Goal: Information Seeking & Learning: Learn about a topic

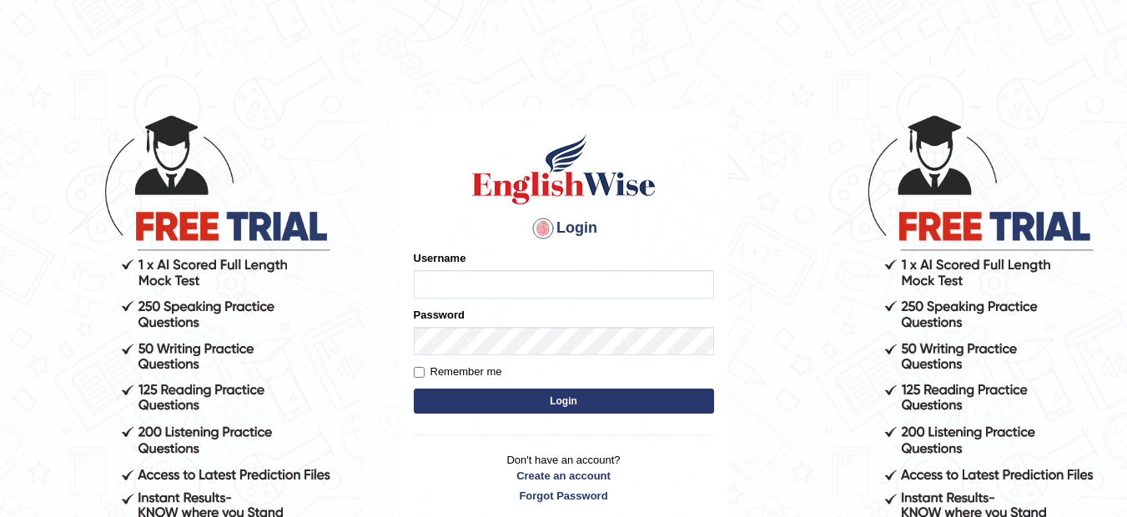
type input "musukwaluis1"
click at [571, 397] on button "Login" at bounding box center [564, 401] width 300 height 25
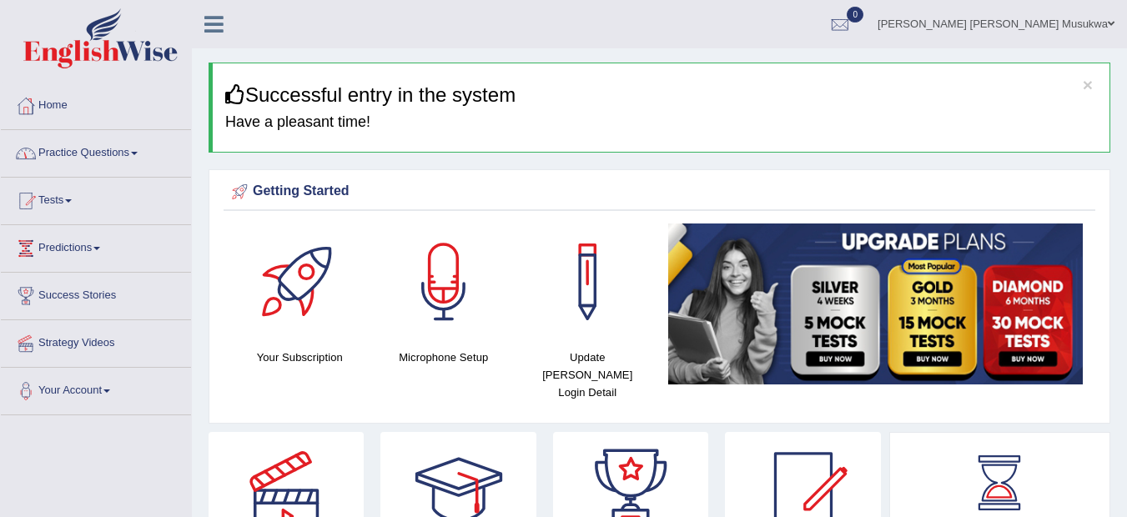
click at [102, 159] on link "Practice Questions" at bounding box center [96, 151] width 190 height 42
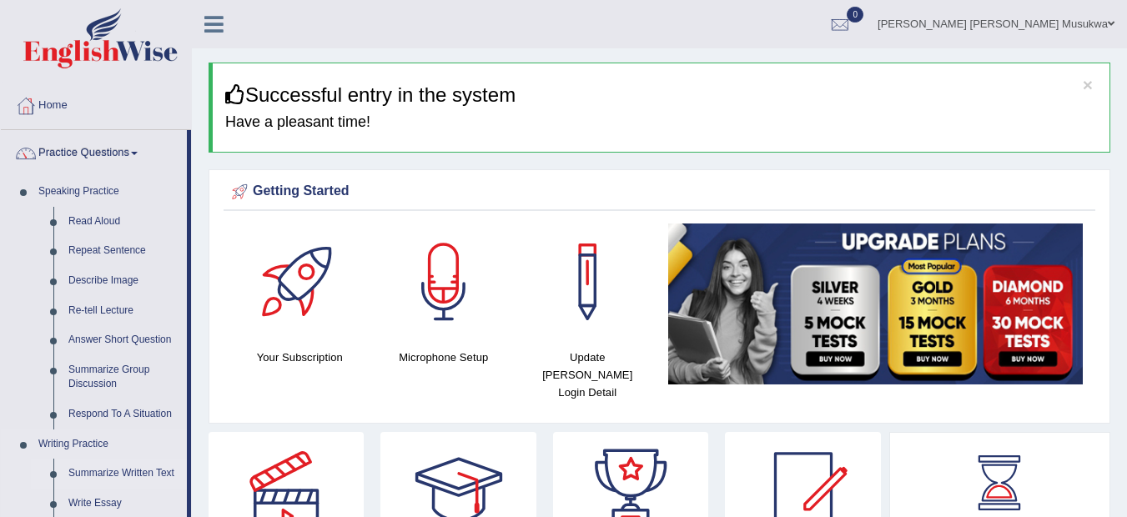
click at [140, 473] on link "Summarize Written Text" at bounding box center [124, 474] width 126 height 30
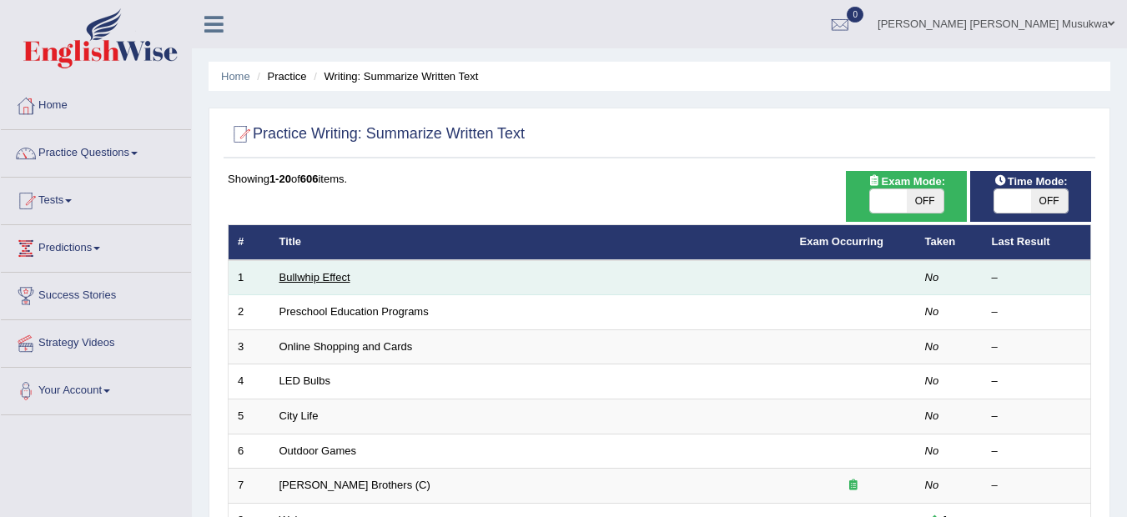
click at [323, 273] on link "Bullwhip Effect" at bounding box center [315, 277] width 71 height 13
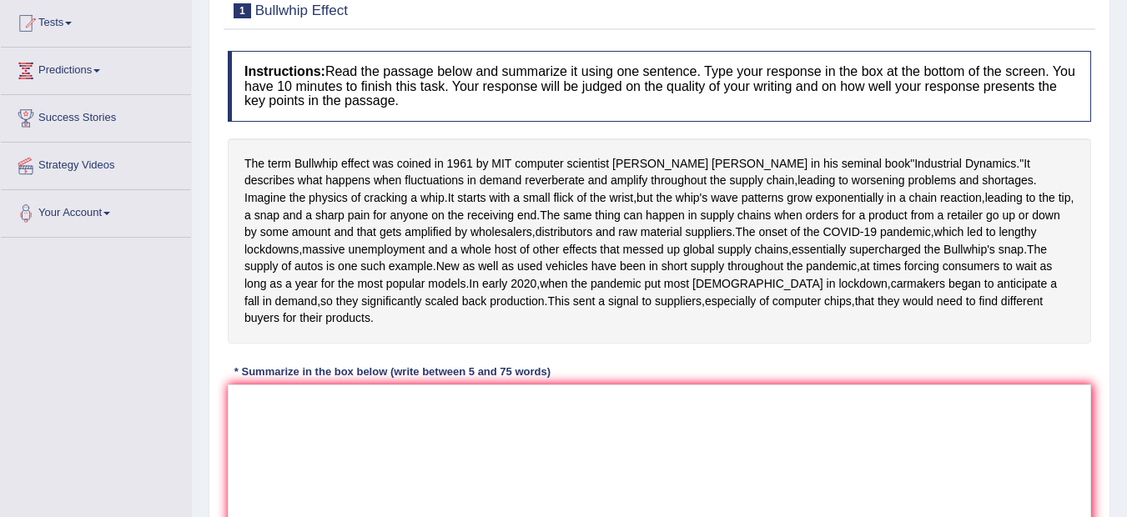
scroll to position [200, 0]
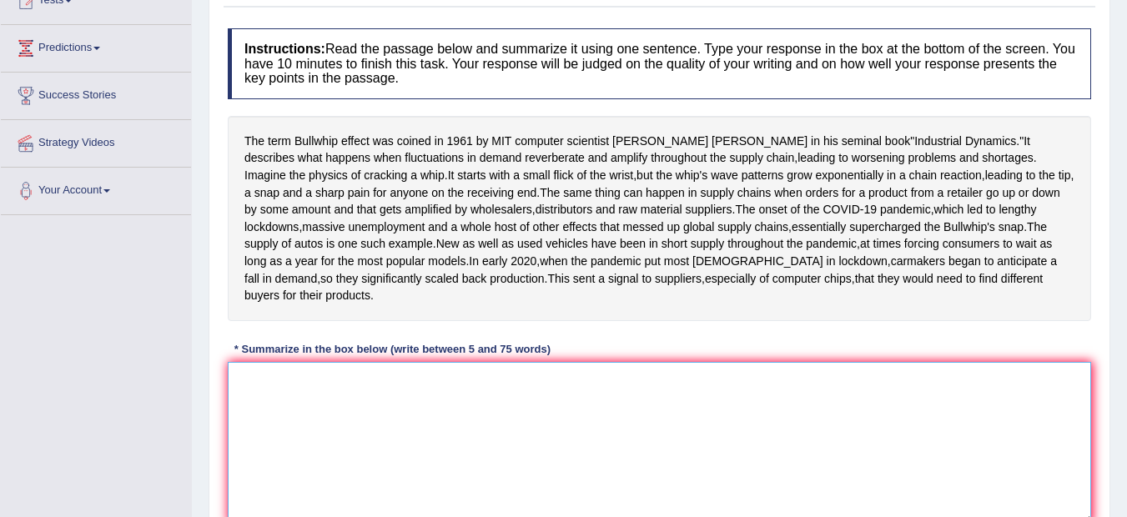
click at [280, 476] on textarea at bounding box center [660, 443] width 864 height 162
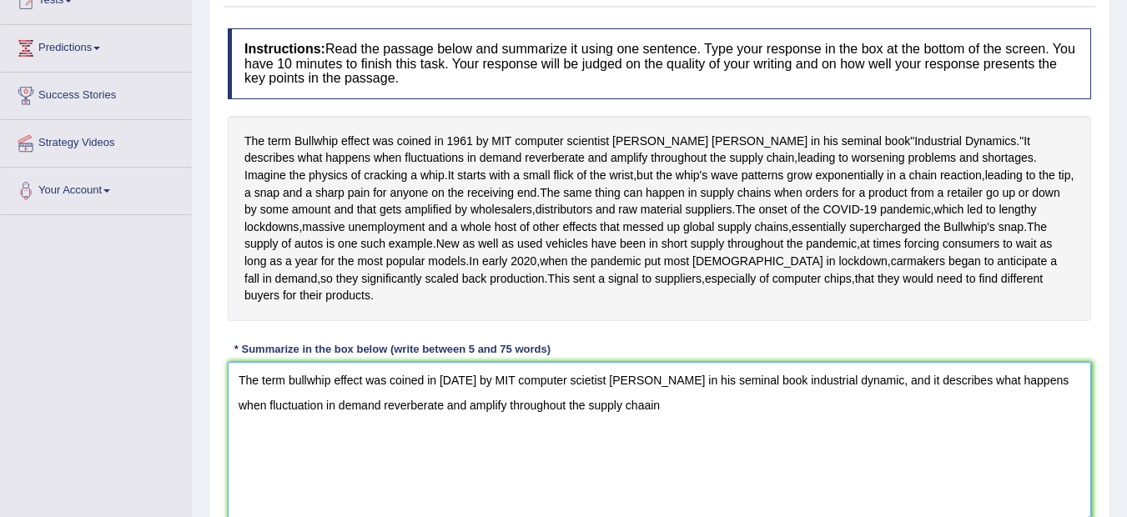
click at [617, 493] on textarea "The term bullwhip effect was coined in 1961 by MIT computer scietist Jay Forres…" at bounding box center [660, 443] width 864 height 162
click at [627, 494] on textarea "The term bullwhip effect was coined in 1961 by MIT computer scietist Jay Forres…" at bounding box center [660, 443] width 864 height 162
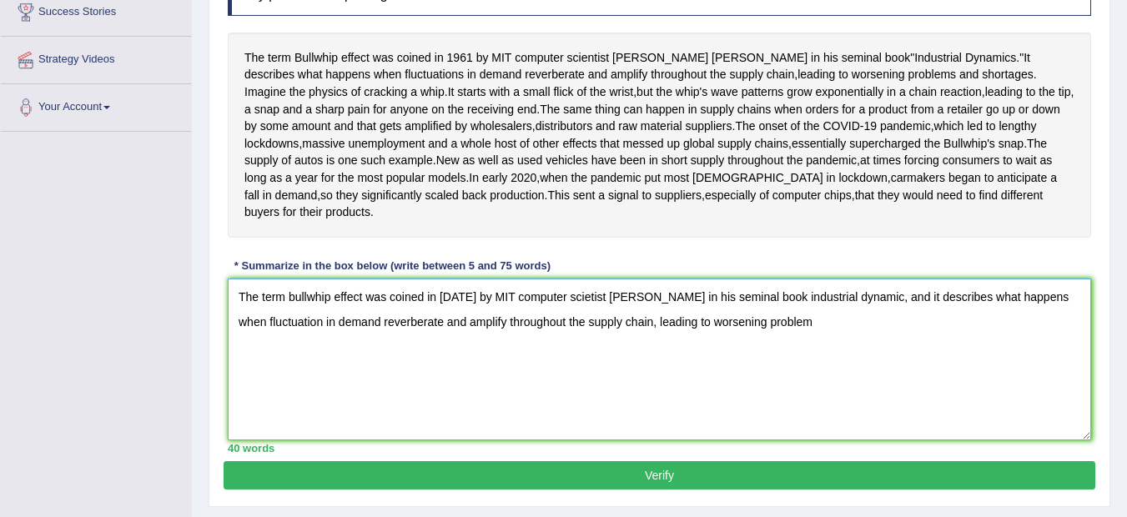
scroll to position [281, 0]
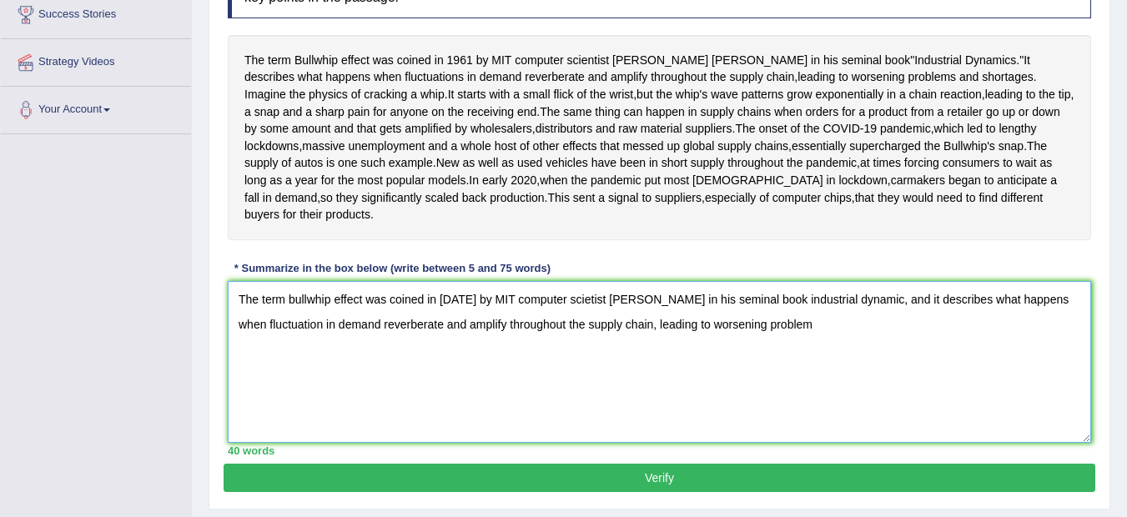
click at [783, 416] on textarea "The term bullwhip effect was coined in 1961 by MIT computer scietist Jay Forres…" at bounding box center [660, 362] width 864 height 162
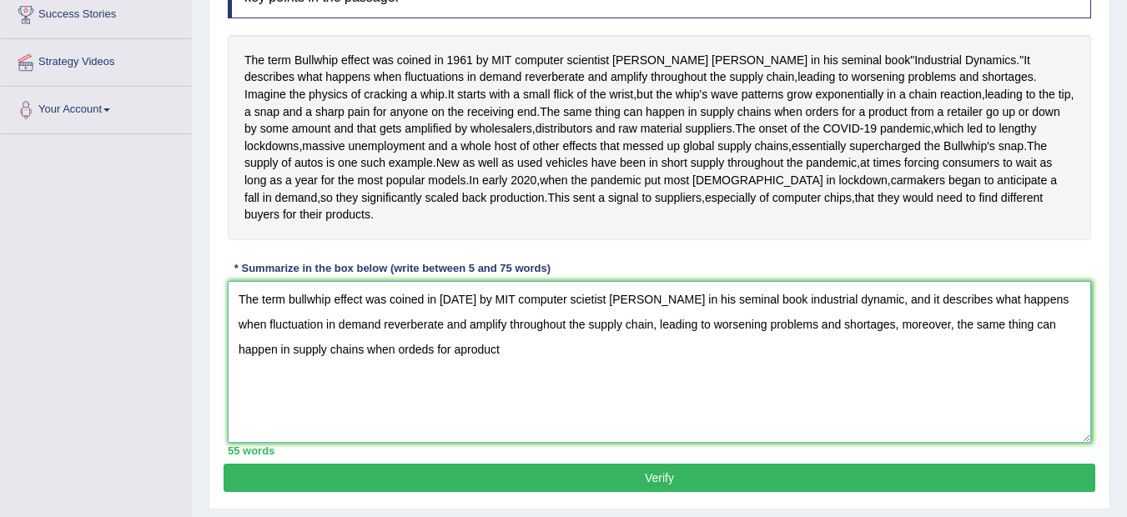
click at [406, 441] on textarea "The term bullwhip effect was coined in 1961 by MIT computer scietist Jay Forres…" at bounding box center [660, 362] width 864 height 162
click at [400, 437] on textarea "The term bullwhip effect was coined in 1961 by MIT computer scietist Jay Forres…" at bounding box center [660, 362] width 864 height 162
click at [452, 439] on textarea "The term bullwhip effect was coined in 1961 by MIT computer scietist Jay Forres…" at bounding box center [660, 362] width 864 height 162
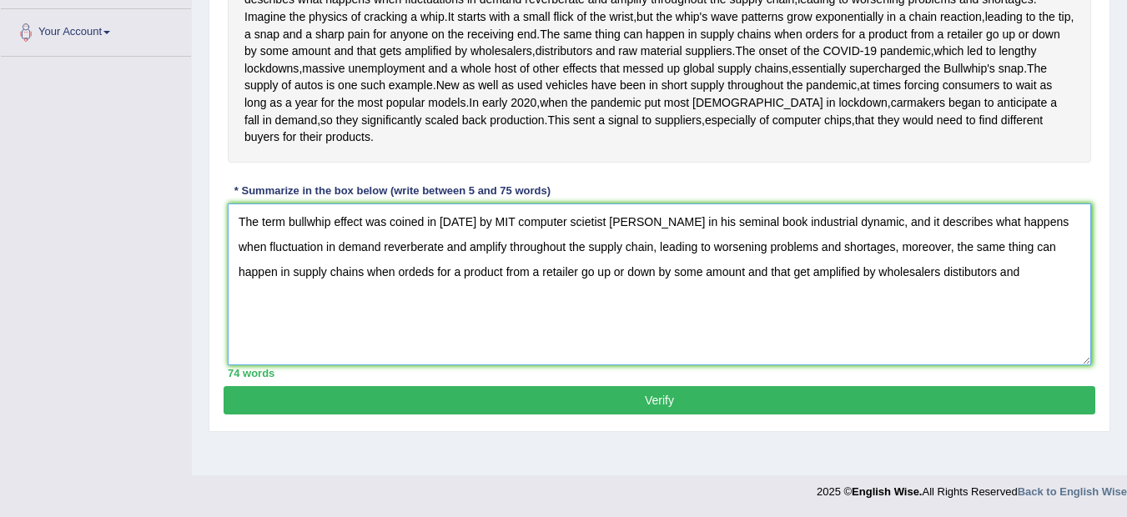
scroll to position [415, 0]
type textarea "The term bullwhip effect was coined in 1961 by MIT computer scietist Jay Forres…"
click at [738, 415] on button "Verify" at bounding box center [660, 400] width 872 height 28
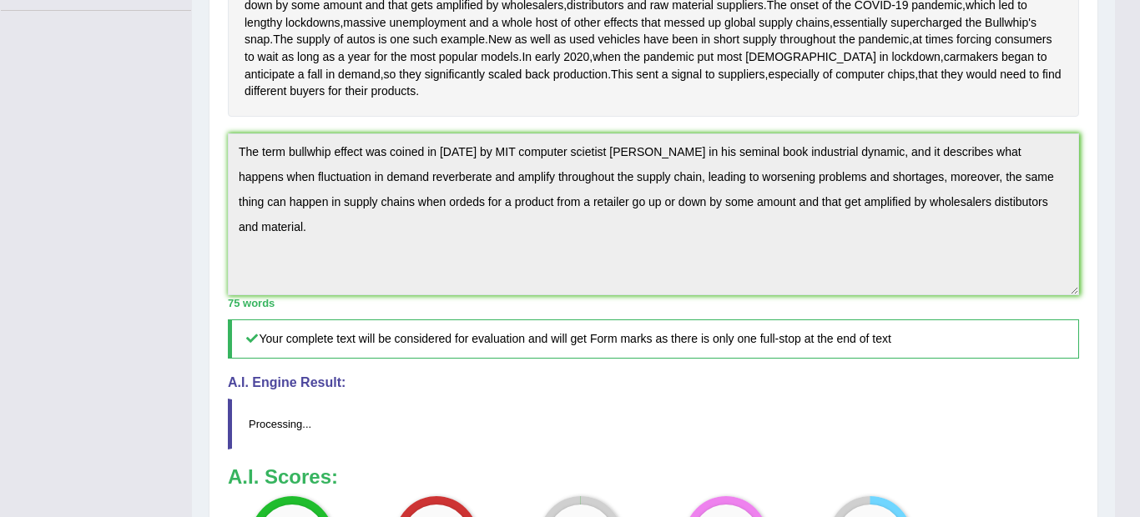
drag, startPoint x: 733, startPoint y: 424, endPoint x: 743, endPoint y: 437, distance: 16.7
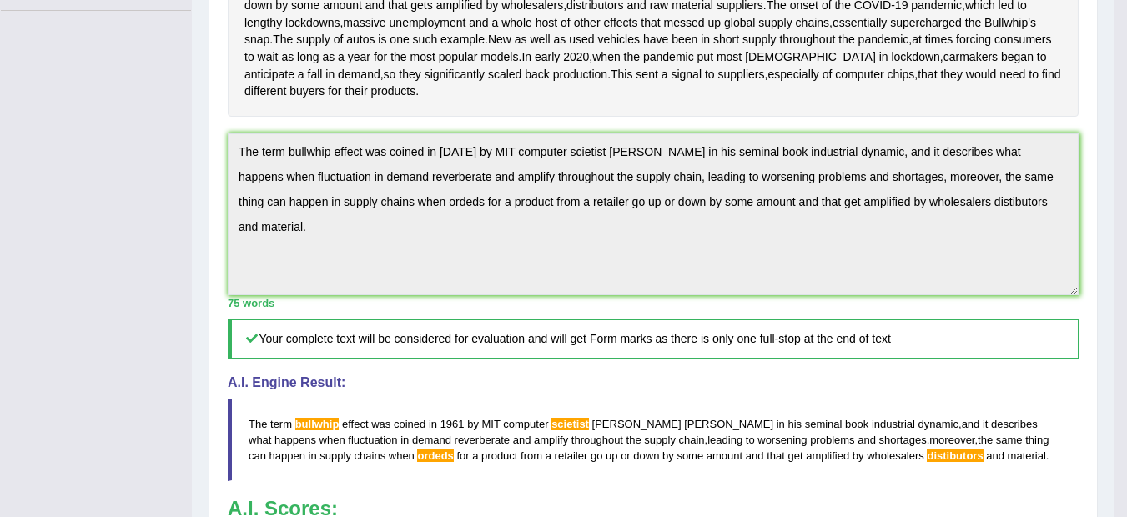
drag, startPoint x: 743, startPoint y: 437, endPoint x: 754, endPoint y: 447, distance: 15.4
click at [754, 447] on div "Instructions: Read the passage below and summarize it using one sentence. Type …" at bounding box center [653, 229] width 859 height 826
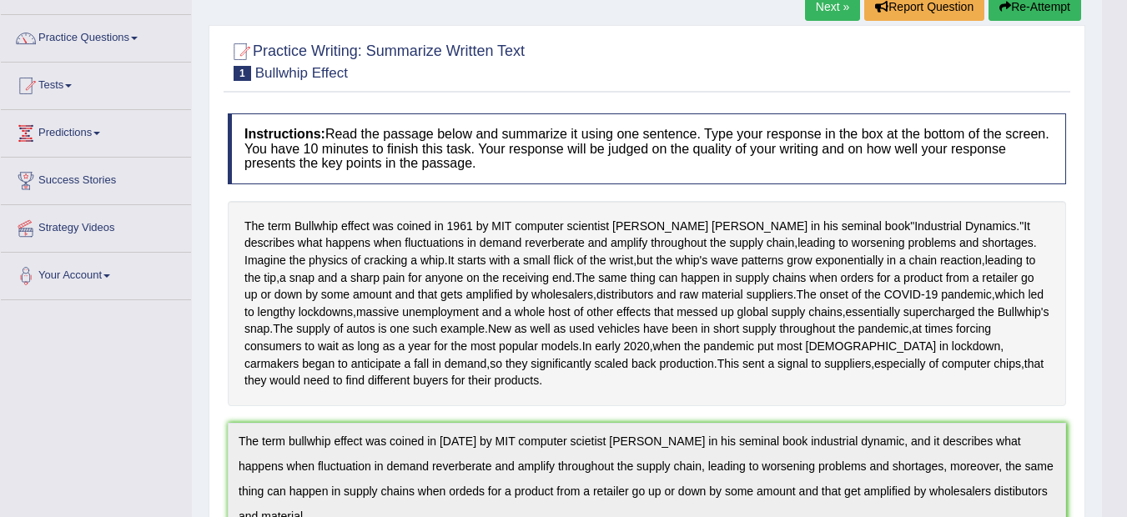
scroll to position [82, 0]
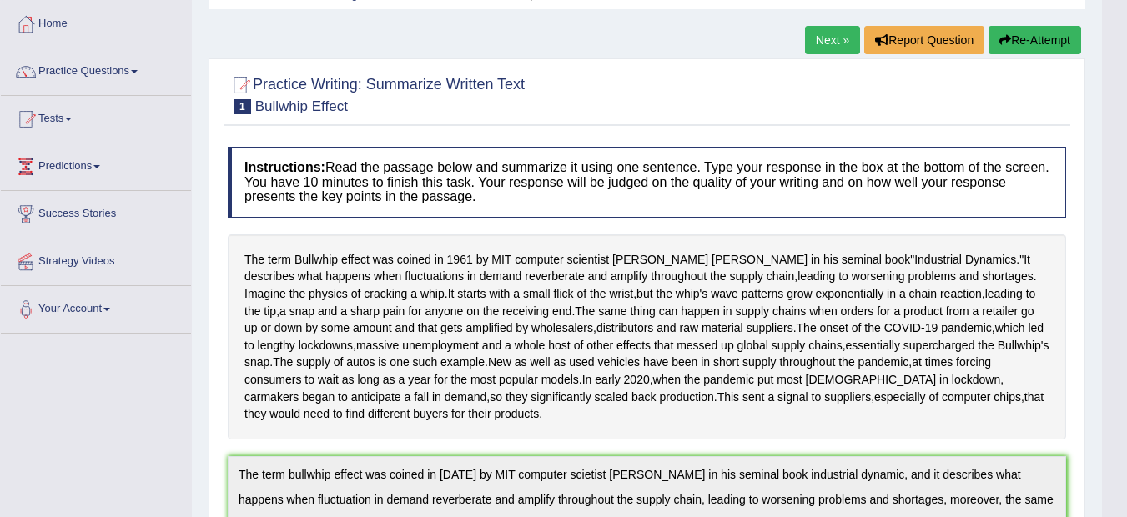
click at [1040, 39] on button "Re-Attempt" at bounding box center [1035, 40] width 93 height 28
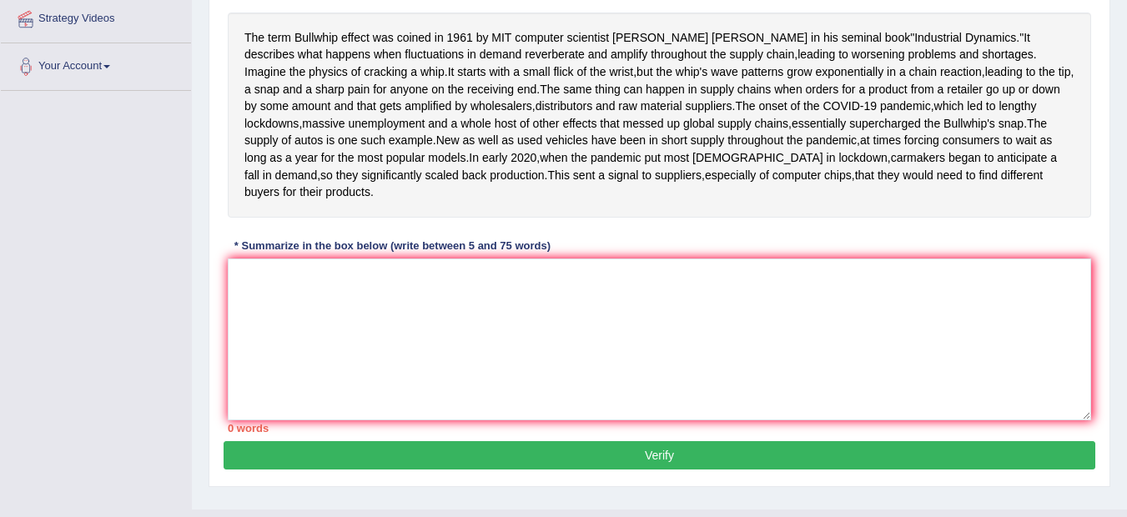
scroll to position [349, 0]
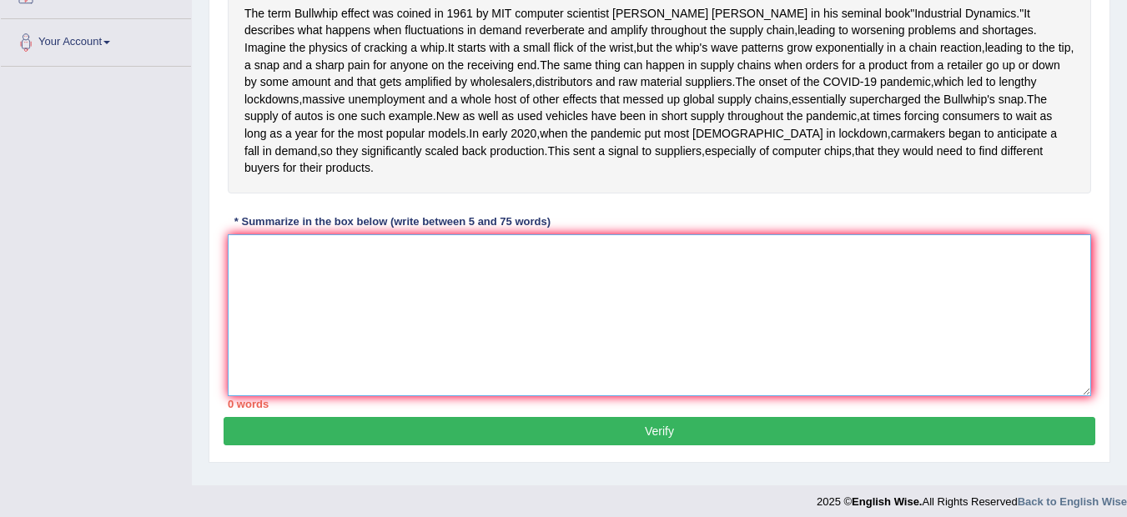
click at [323, 345] on textarea at bounding box center [660, 315] width 864 height 162
paste textarea "The term bullwhip effect was coined in 1961 by MIT computer scietist Jay Forres…"
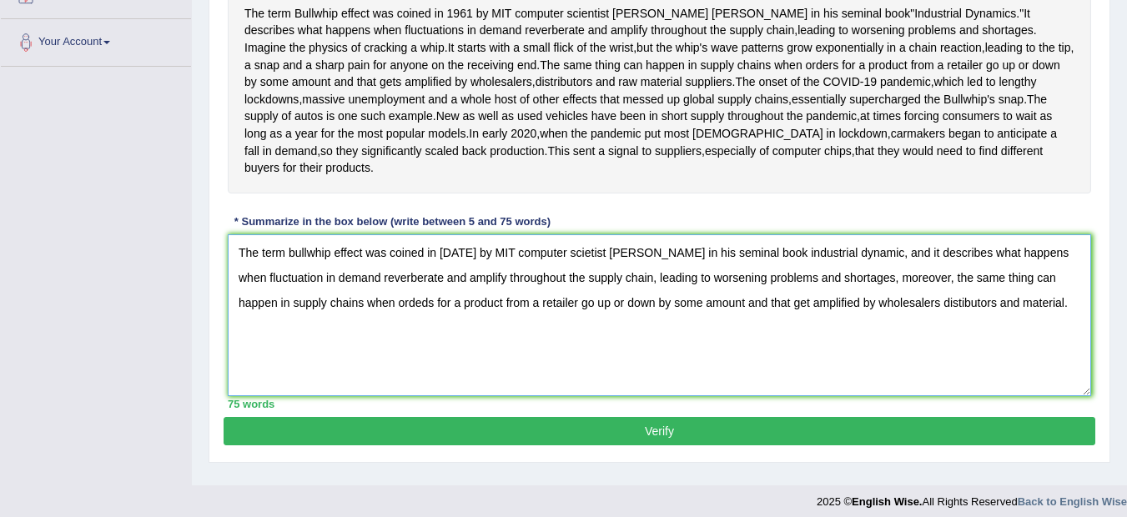
click at [306, 343] on textarea "The term bullwhip effect was coined in 1961 by MIT computer scietist Jay Forres…" at bounding box center [660, 315] width 864 height 162
click at [329, 341] on textarea "The term bullwhip effect was coined in 1961 by MIT computer scietist Jay Forres…" at bounding box center [660, 315] width 864 height 162
click at [377, 394] on textarea "The term bullwhips effect was coined in 1961 by MIT computer scietist Jay Forre…" at bounding box center [660, 315] width 864 height 162
click at [374, 391] on textarea "The term bullwhips effect was coined in 1961 by MIT computer scietist Jay Forre…" at bounding box center [660, 315] width 864 height 162
click at [909, 391] on textarea "The term bullwhips effect was coined in 1961 by MIT computer scietist Jay Forre…" at bounding box center [660, 315] width 864 height 162
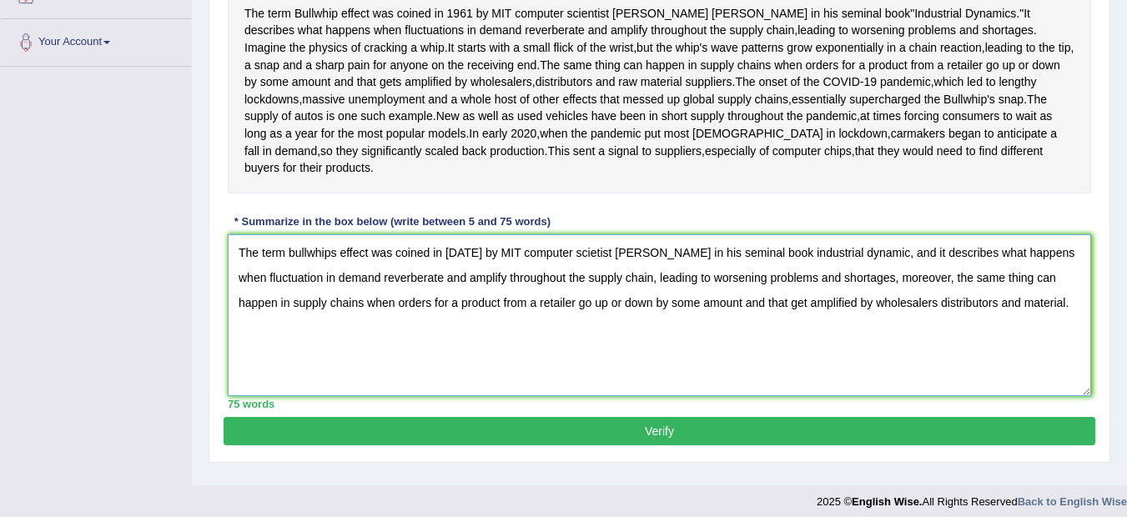
click at [1009, 396] on textarea "The term bullwhips effect was coined in 1961 by MIT computer scietist Jay Forre…" at bounding box center [660, 315] width 864 height 162
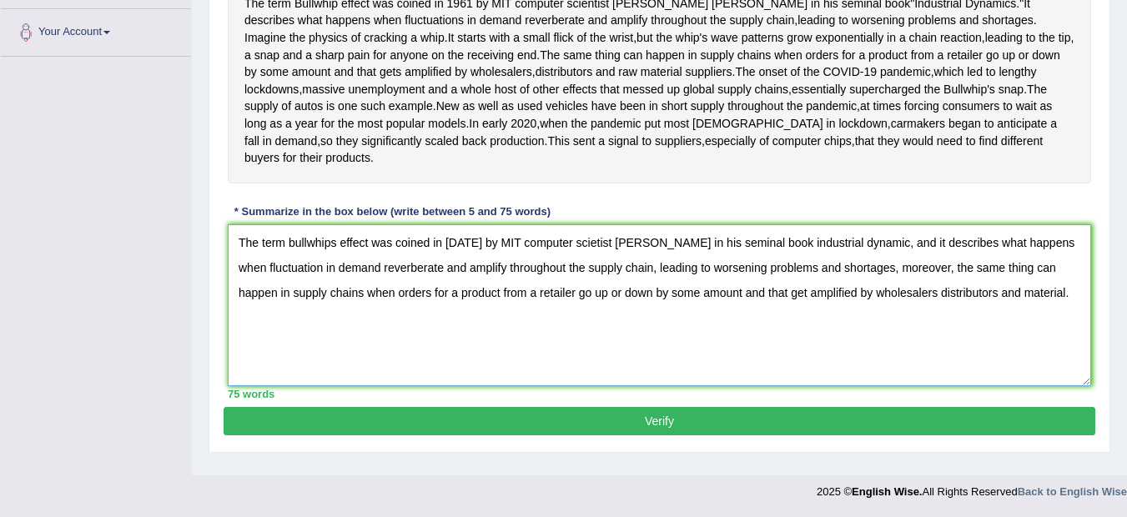
scroll to position [436, 0]
type textarea "The term bullwhips effect was coined in 1961 by MIT computer scietist Jay Forre…"
click at [652, 428] on button "Verify" at bounding box center [660, 421] width 872 height 28
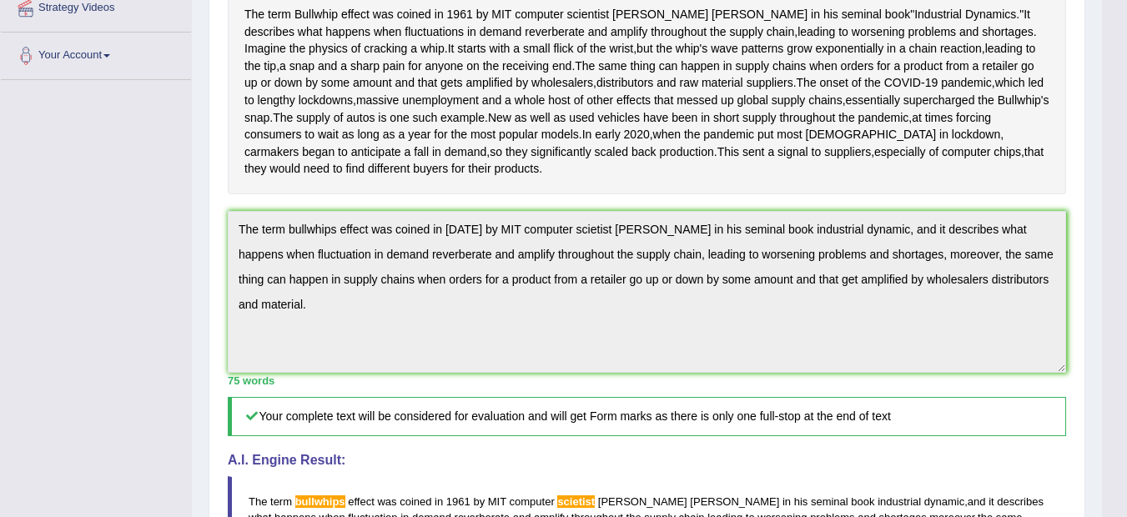
scroll to position [302, 0]
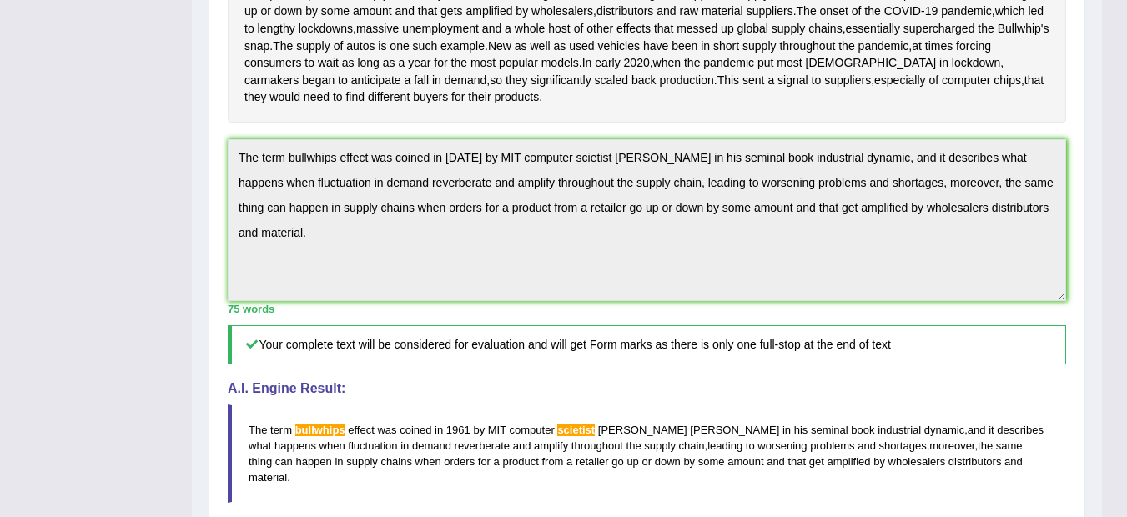
click at [592, 505] on div "Instructions: Read the passage below and summarize it using one sentence. Type …" at bounding box center [647, 242] width 847 height 842
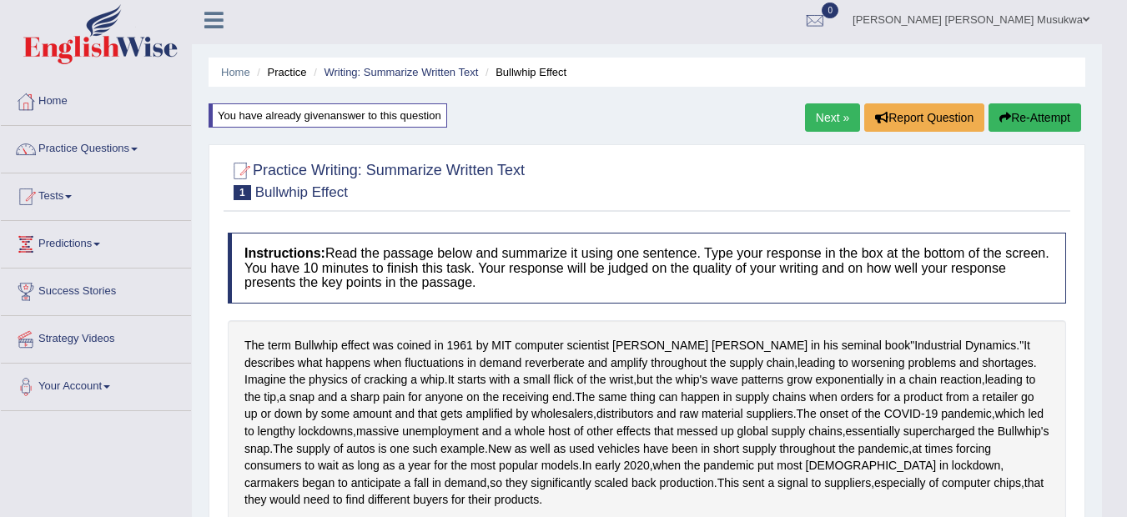
scroll to position [3, 0]
click at [1050, 118] on button "Re-Attempt" at bounding box center [1035, 118] width 93 height 28
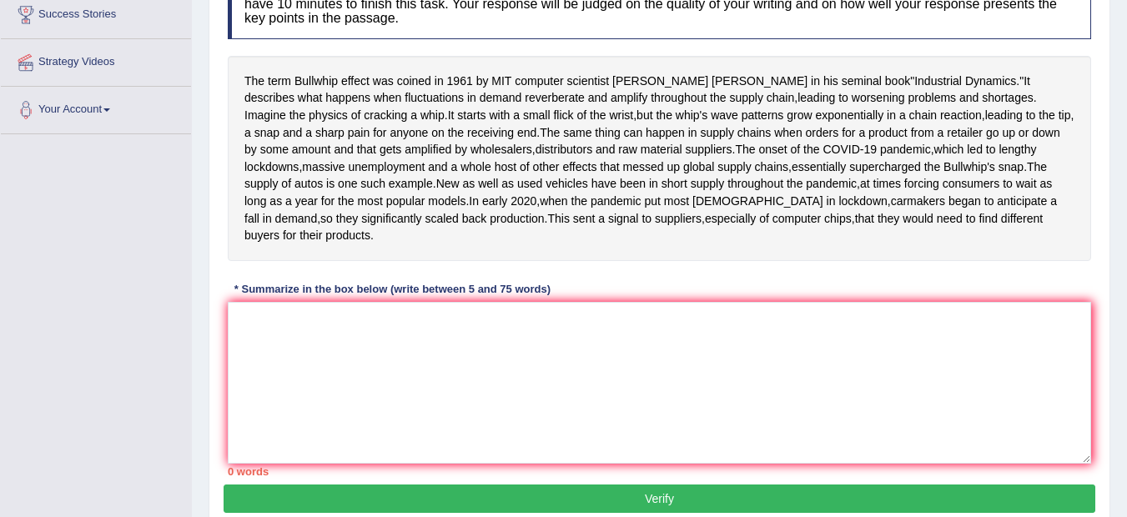
scroll to position [348, 0]
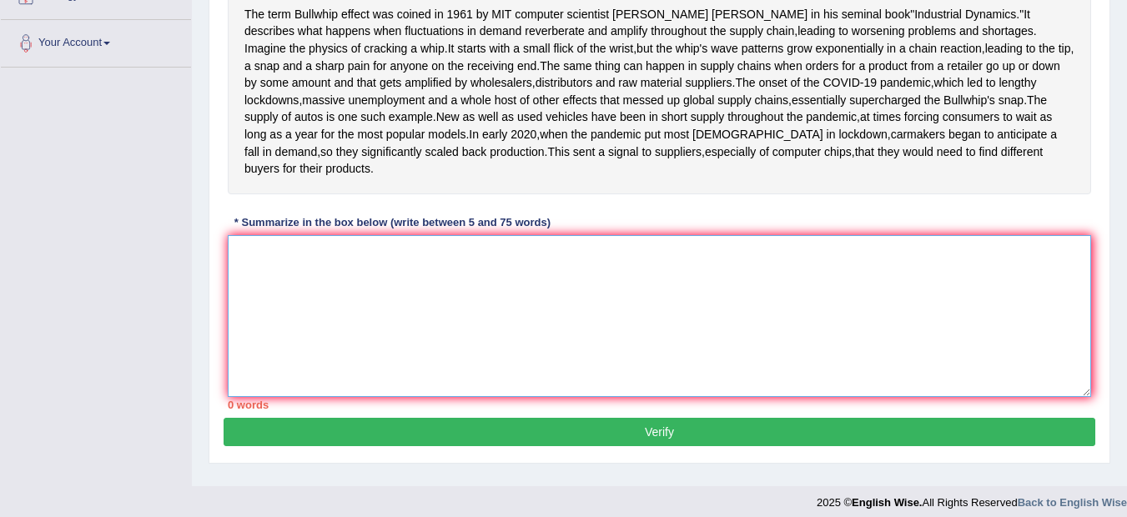
click at [315, 377] on textarea at bounding box center [660, 316] width 864 height 162
paste textarea "The term bullwhips effect was coined in [DATE] by MIT computer scietist [PERSON…"
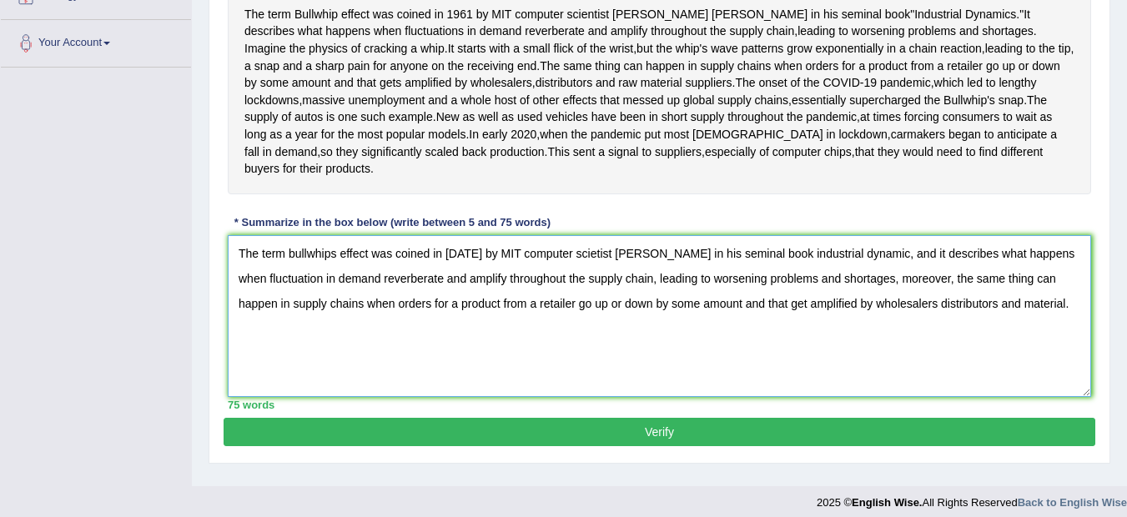
click at [294, 342] on textarea "The term bullwhips effect was coined in [DATE] by MIT computer scietist [PERSON…" at bounding box center [660, 316] width 864 height 162
click at [587, 341] on textarea "The term Bullwhips effect was coined in [DATE] by MIT computer scietist [PERSON…" at bounding box center [660, 316] width 864 height 162
click at [337, 341] on textarea "The term Bullwhips effect was coined in [DATE] by MIT computer scientist [PERSO…" at bounding box center [660, 316] width 864 height 162
drag, startPoint x: 667, startPoint y: 449, endPoint x: 688, endPoint y: 441, distance: 21.4
click at [688, 397] on textarea "The term Bullwhip effect was coined in [DATE] by MIT computer scientist [PERSON…" at bounding box center [660, 316] width 864 height 162
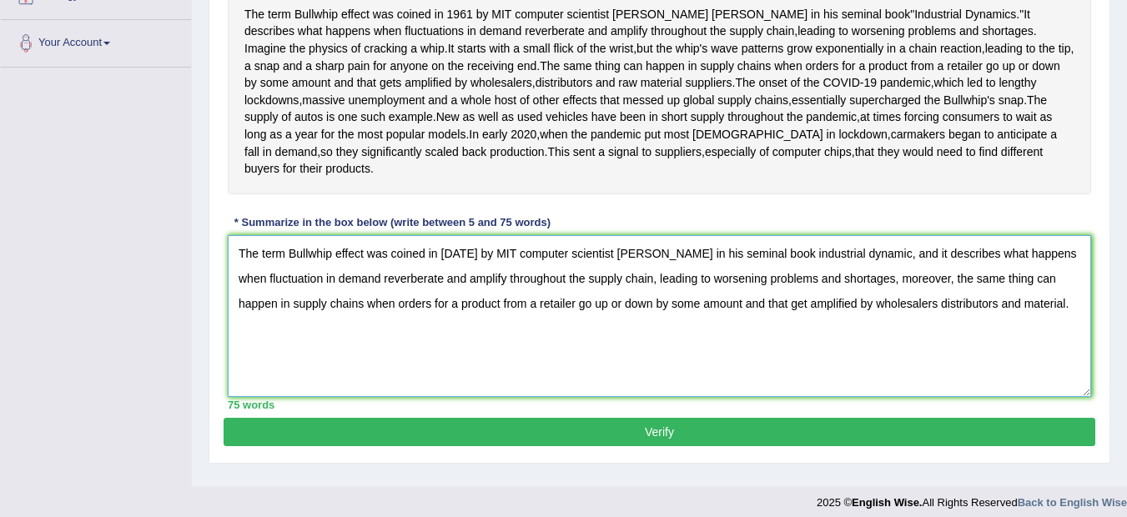
click at [688, 397] on textarea "The term Bullwhip effect was coined in [DATE] by MIT computer scientist [PERSON…" at bounding box center [660, 316] width 864 height 162
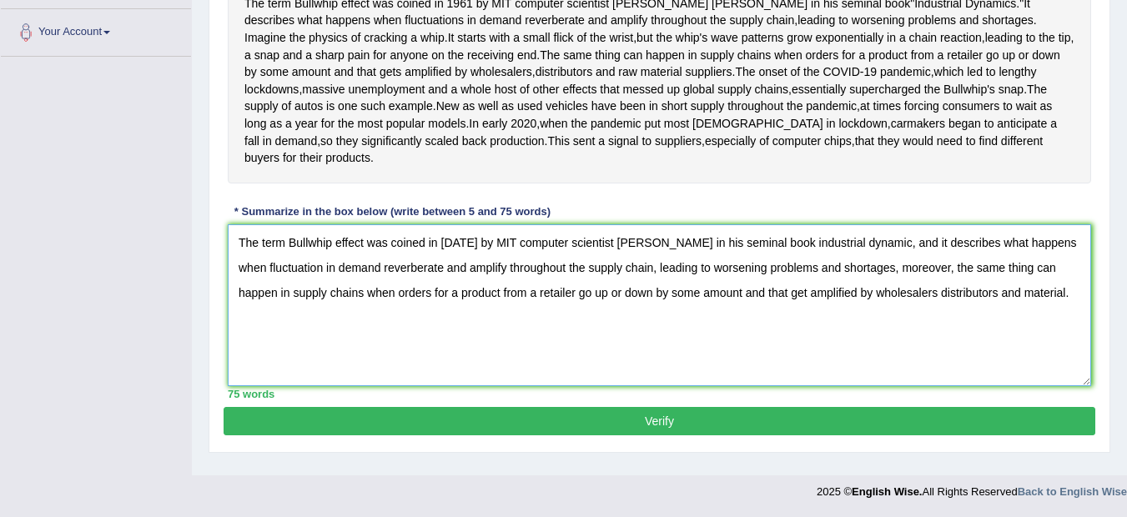
scroll to position [436, 0]
type textarea "The term Bullwhip effect was coined in 1961 by MIT computer scientist Jay Forre…"
click at [652, 422] on button "Verify" at bounding box center [660, 421] width 872 height 28
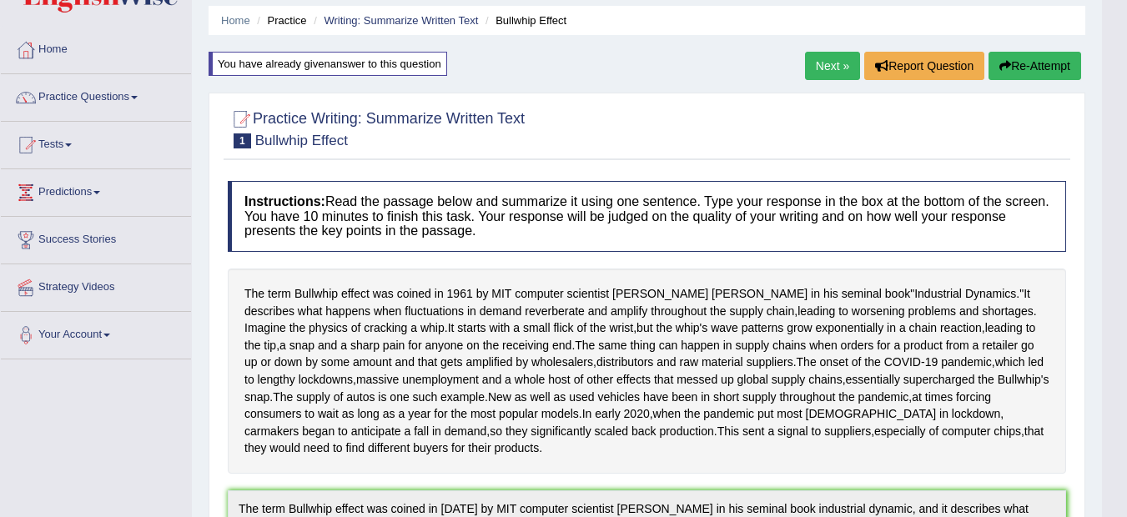
scroll to position [0, 0]
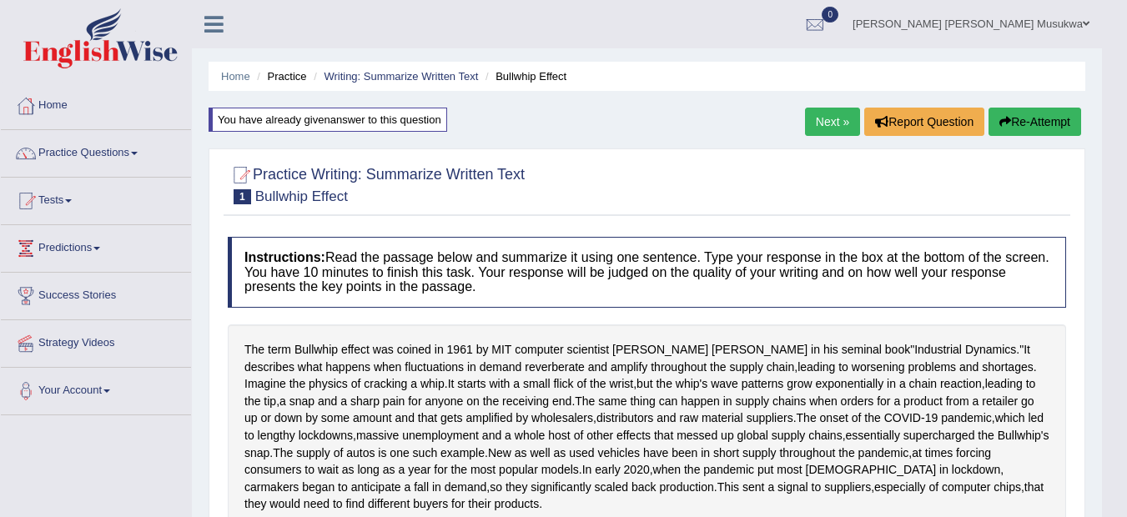
click at [830, 123] on link "Next »" at bounding box center [832, 122] width 55 height 28
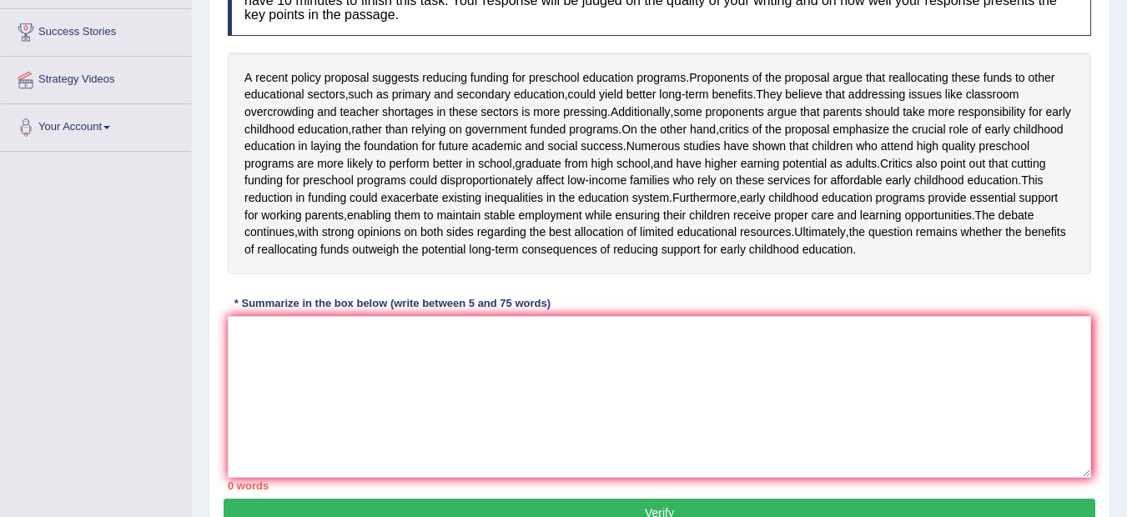
scroll to position [267, 0]
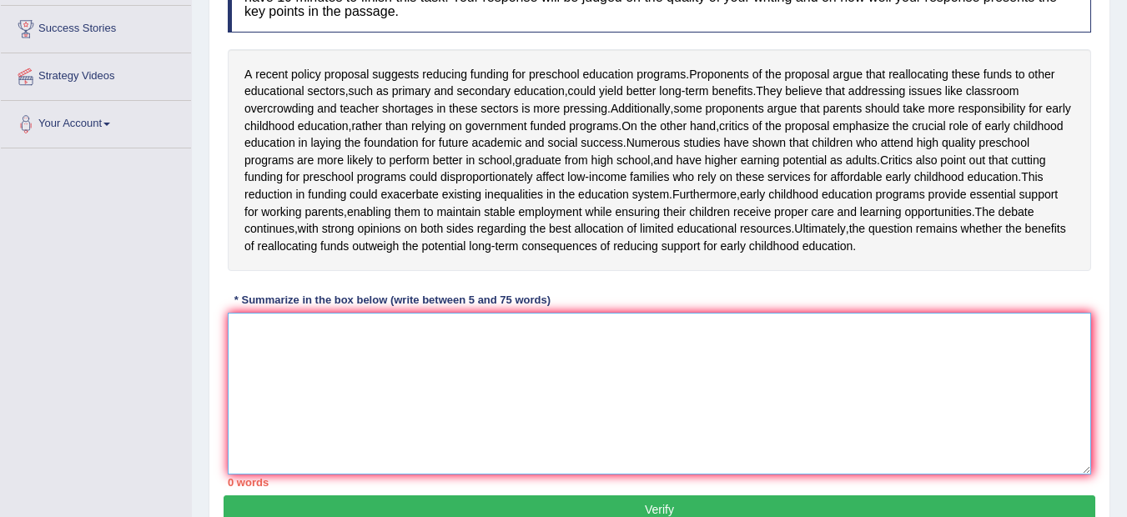
click at [249, 396] on textarea at bounding box center [660, 394] width 864 height 162
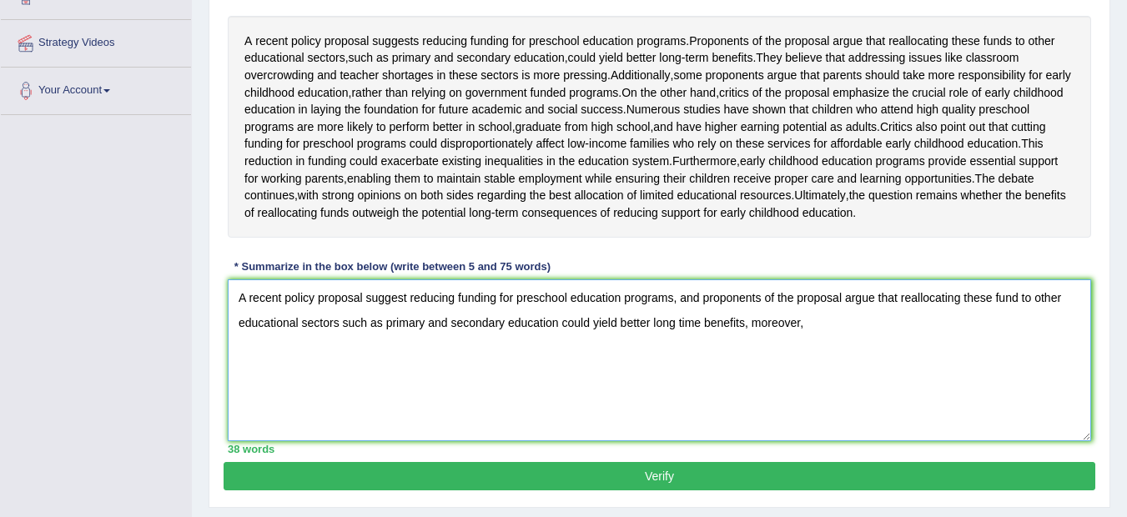
scroll to position [334, 0]
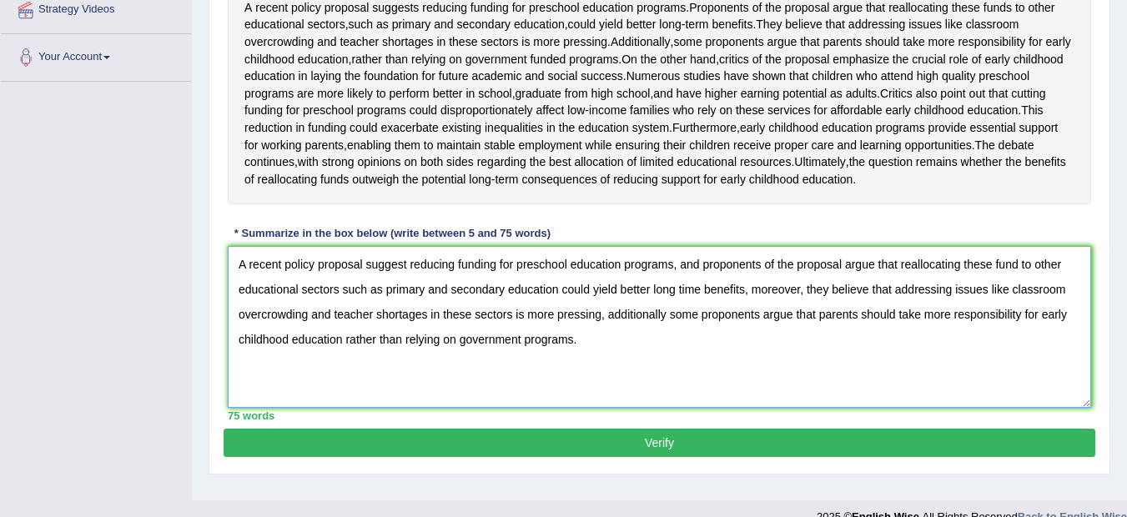
type textarea "A recent policy proposal suggest reducing funding for preschool education progr…"
click at [660, 457] on button "Verify" at bounding box center [660, 443] width 872 height 28
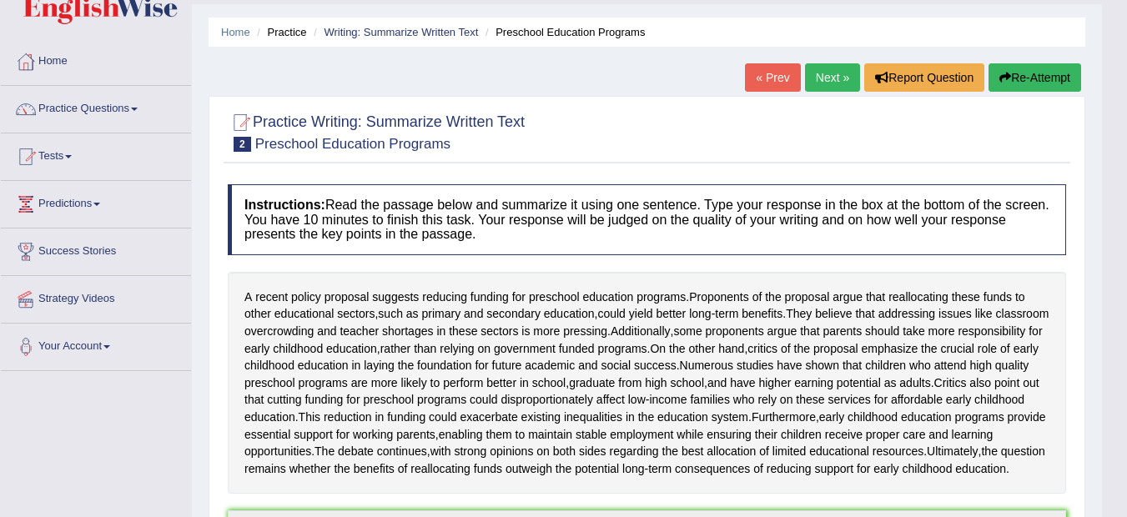
scroll to position [0, 0]
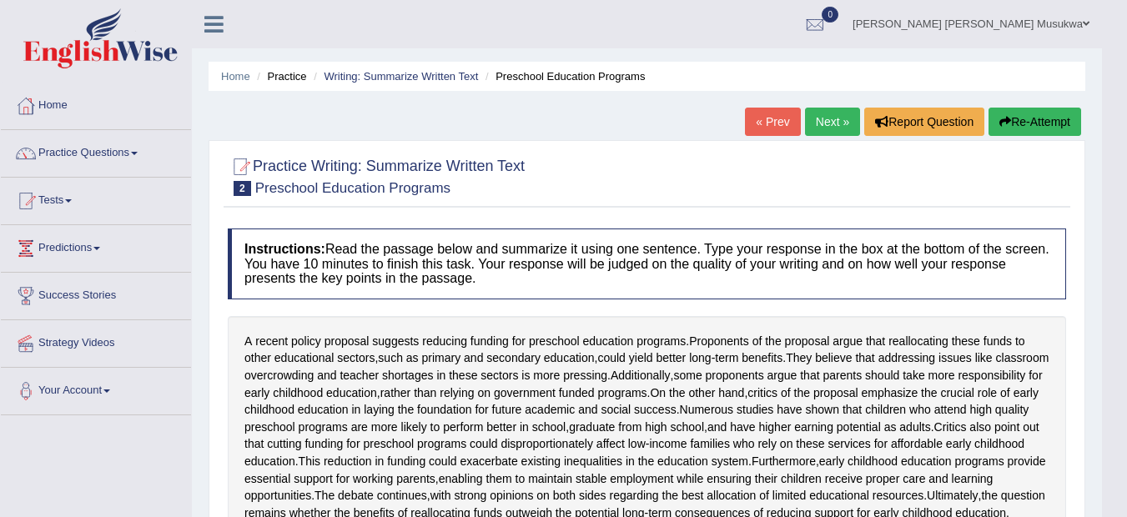
click at [833, 119] on link "Next »" at bounding box center [832, 122] width 55 height 28
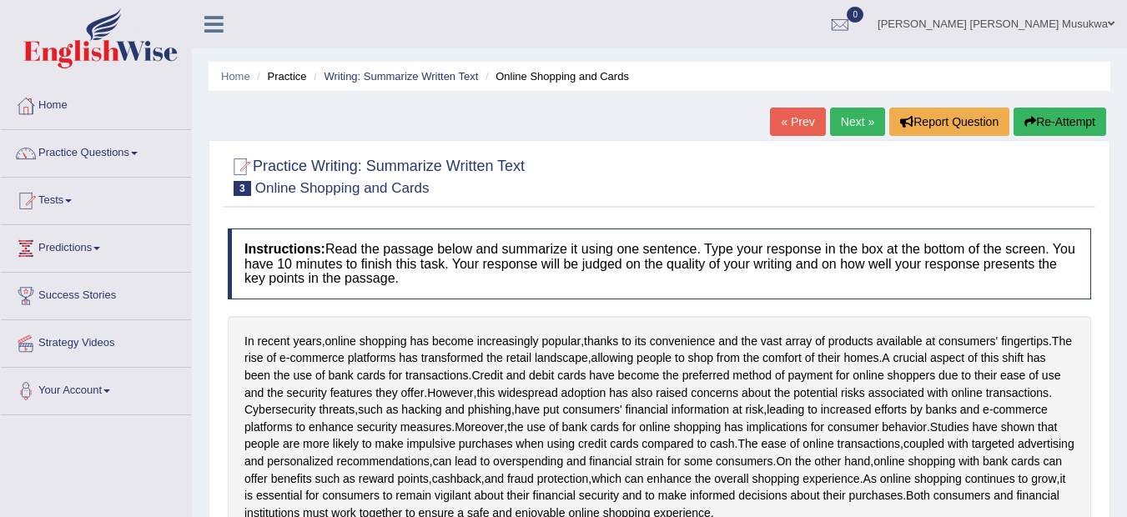
click at [999, 443] on div "In recent years , online shopping has become increasingly popular , thanks to i…" at bounding box center [660, 427] width 864 height 223
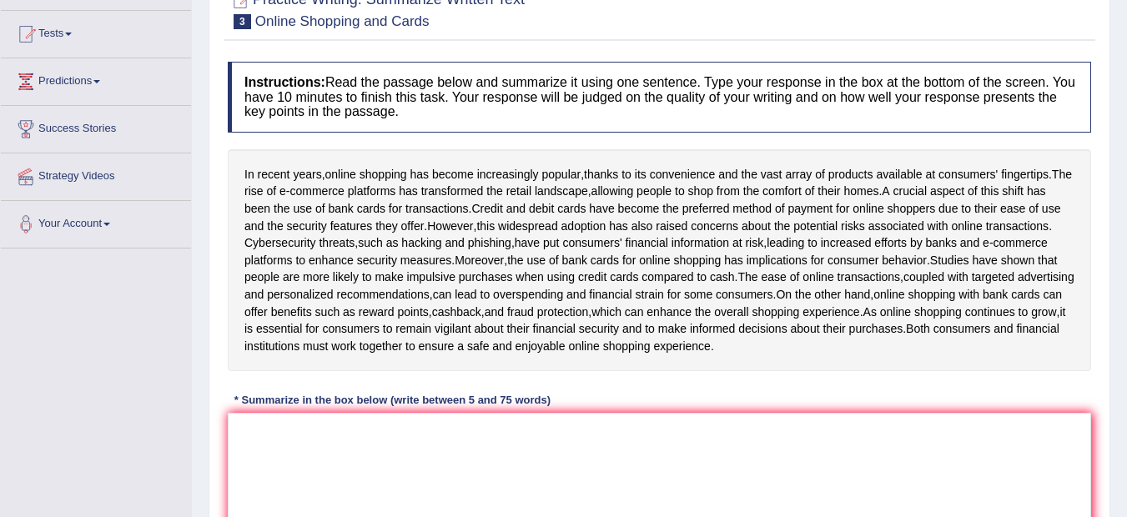
scroll to position [200, 0]
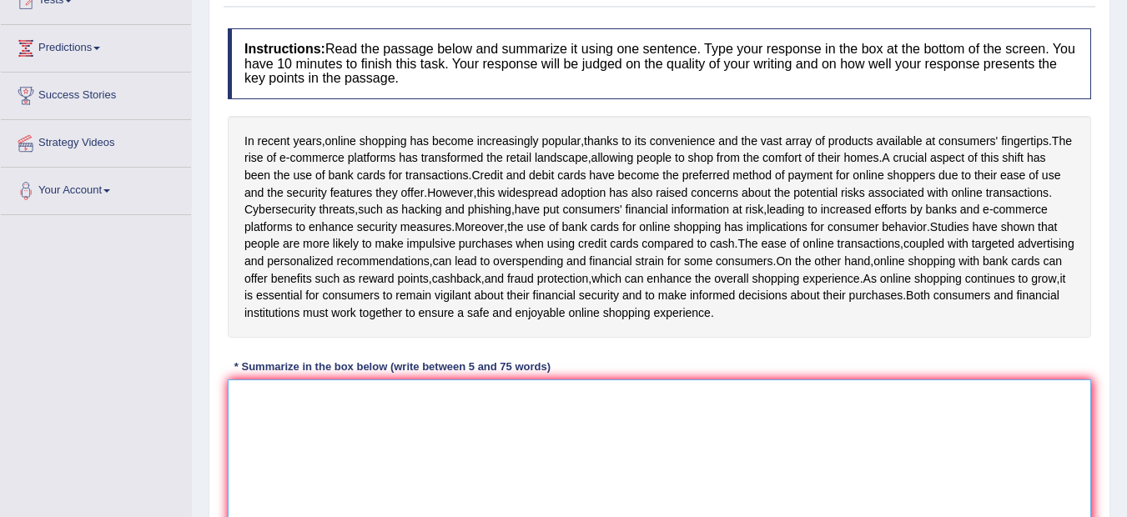
click at [246, 457] on textarea at bounding box center [660, 461] width 864 height 162
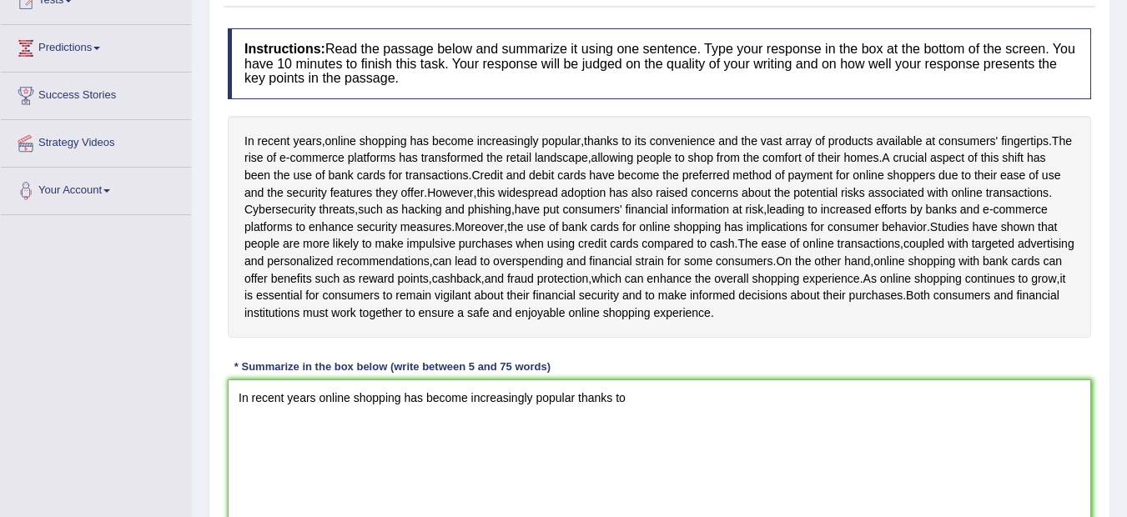
click at [576, 436] on textarea "In recent years online shopping has become increasingly popular thanks to" at bounding box center [660, 461] width 864 height 162
click at [580, 431] on textarea "In recent years online shopping has become increasingly popular, thanks to" at bounding box center [660, 461] width 864 height 162
click at [633, 432] on textarea "In recent years online shopping has become increasingly popular, thanks to" at bounding box center [660, 461] width 864 height 162
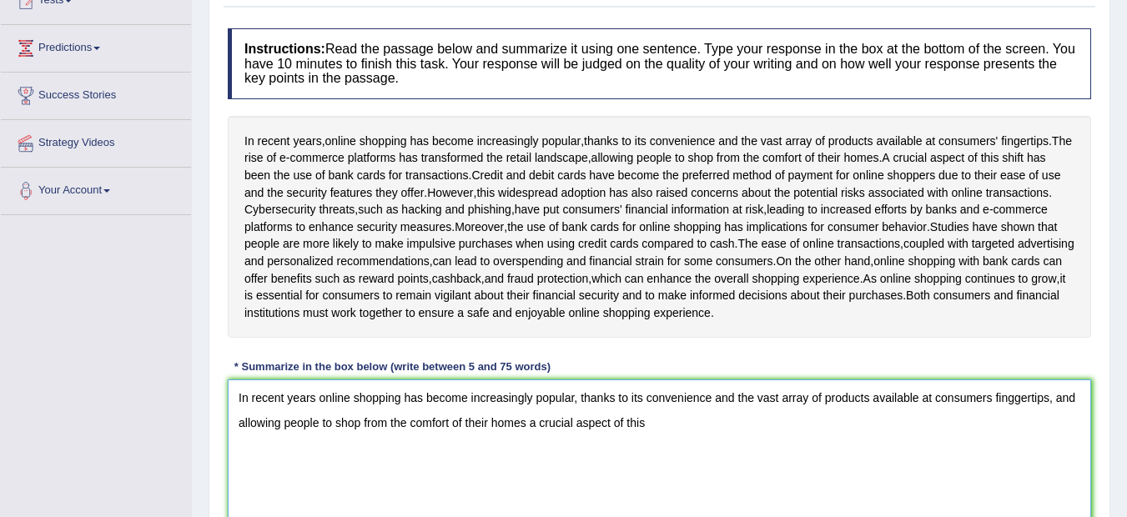
click at [660, 466] on textarea "In recent years online shopping has become increasingly popular, thanks to its …" at bounding box center [660, 461] width 864 height 162
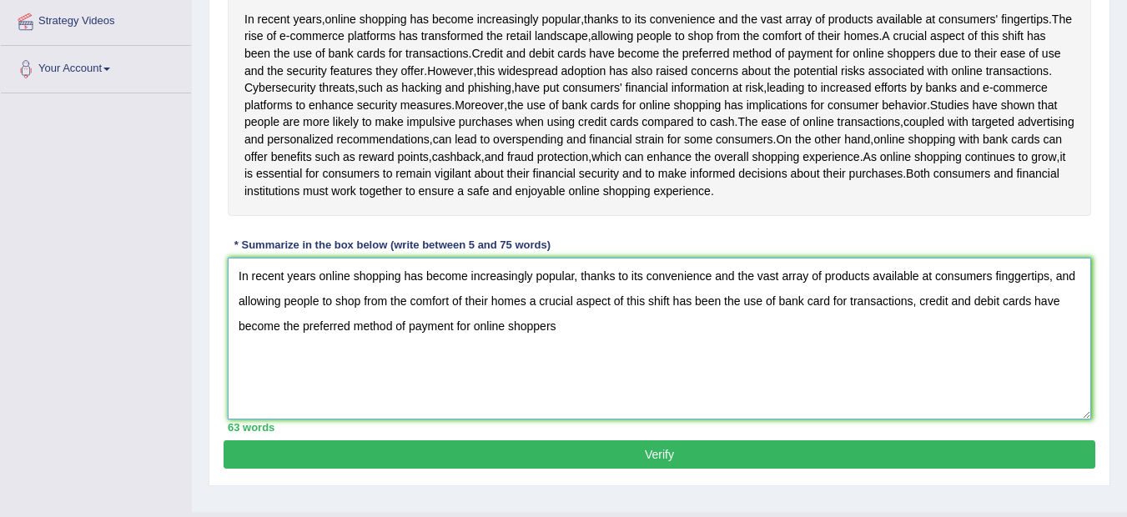
scroll to position [334, 0]
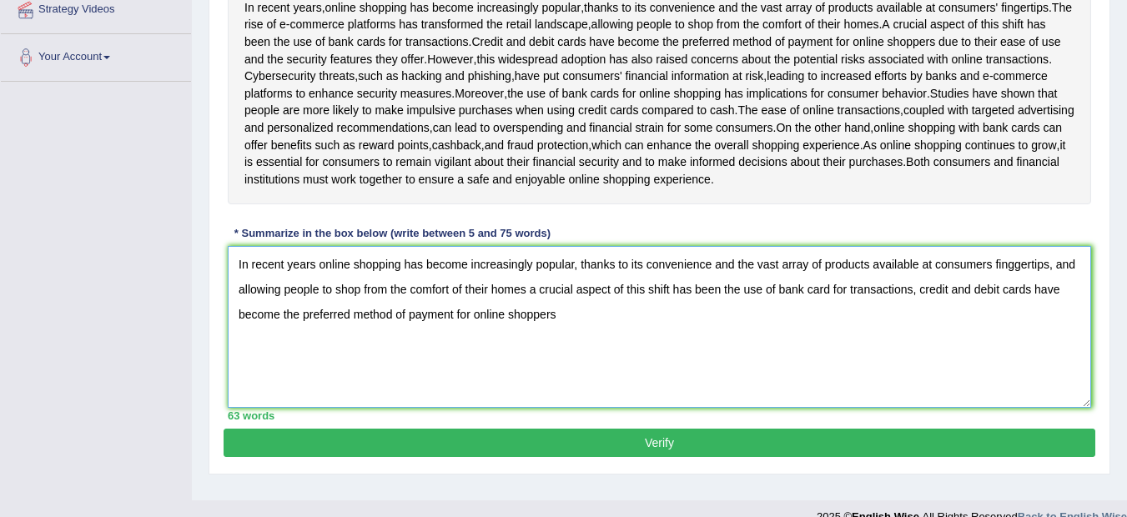
click at [573, 353] on textarea "In recent years online shopping has become increasingly popular, thanks to its …" at bounding box center [660, 327] width 864 height 162
type textarea "In recent years online shopping has become increasingly popular, thanks to its …"
click at [662, 457] on button "Verify" at bounding box center [660, 443] width 872 height 28
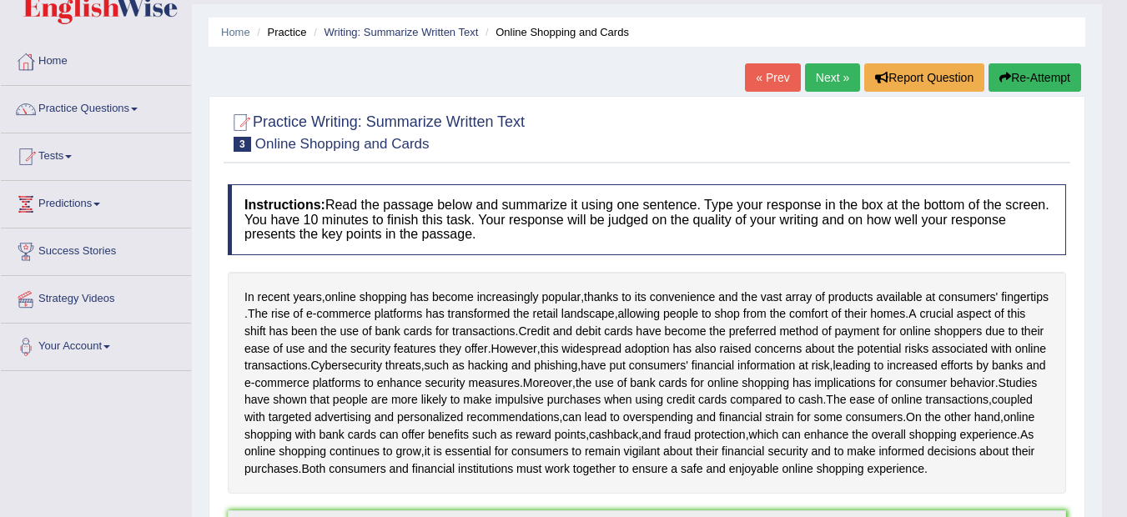
scroll to position [0, 0]
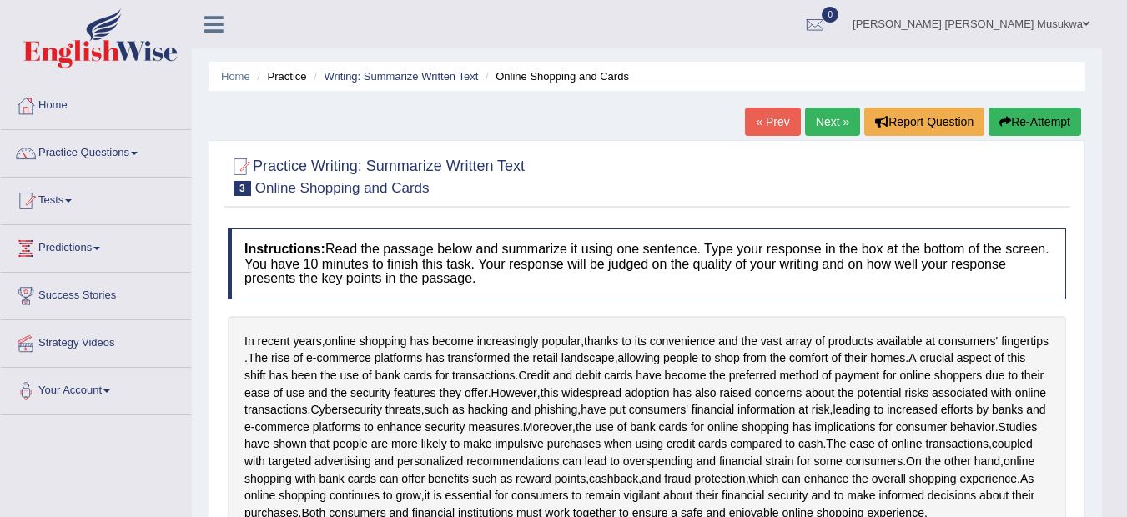
click at [1037, 116] on button "Re-Attempt" at bounding box center [1035, 122] width 93 height 28
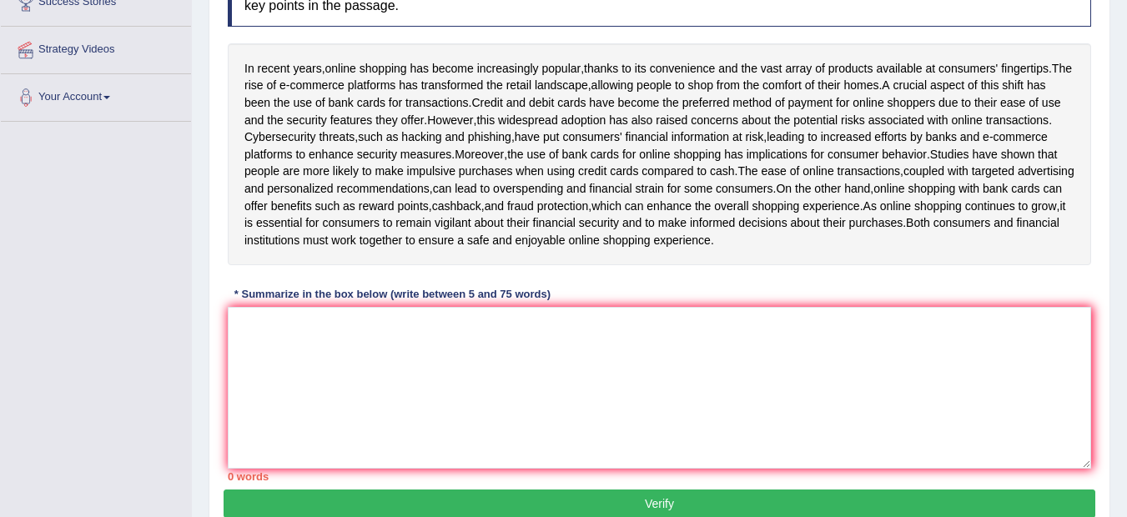
scroll to position [300, 0]
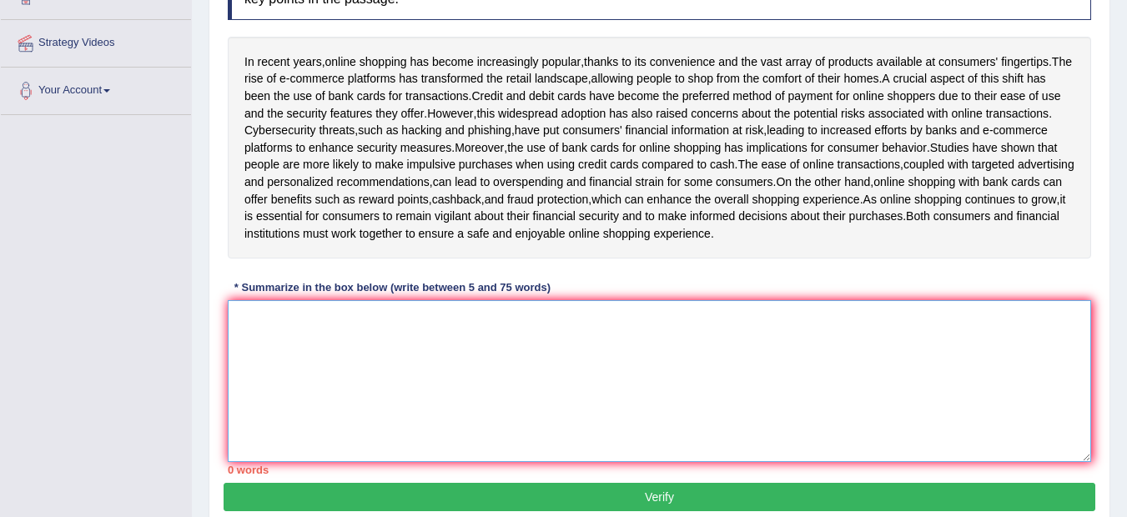
click at [486, 397] on textarea at bounding box center [660, 381] width 864 height 162
drag, startPoint x: 486, startPoint y: 397, endPoint x: 499, endPoint y: 315, distance: 82.9
click at [499, 315] on div "Instructions: Read the passage below and summarize it using one sentence. Type …" at bounding box center [660, 212] width 872 height 542
paste textarea "In recent years online shopping has become increasingly popular, thanks to its …"
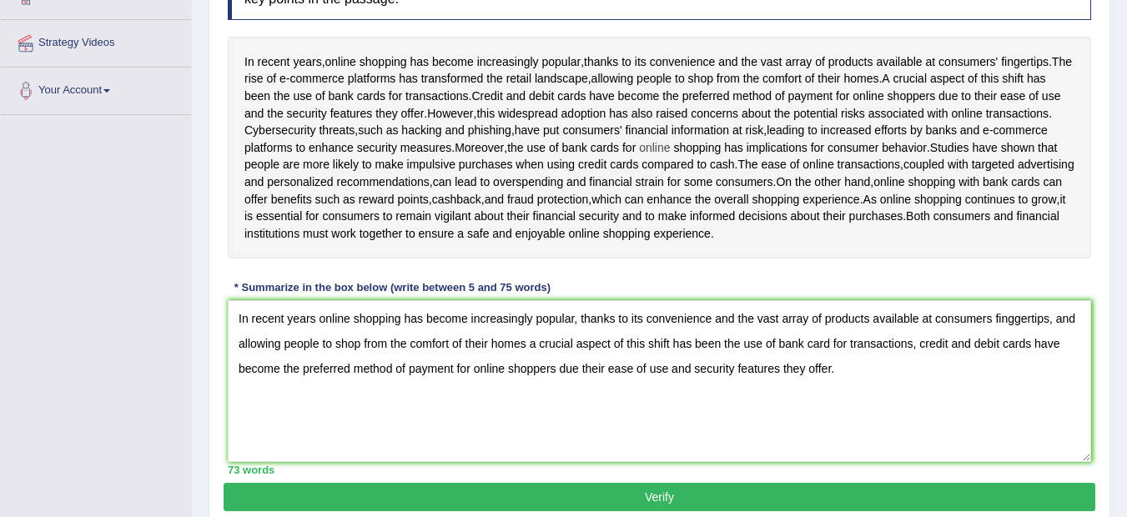
click at [639, 157] on span "online" at bounding box center [654, 148] width 31 height 18
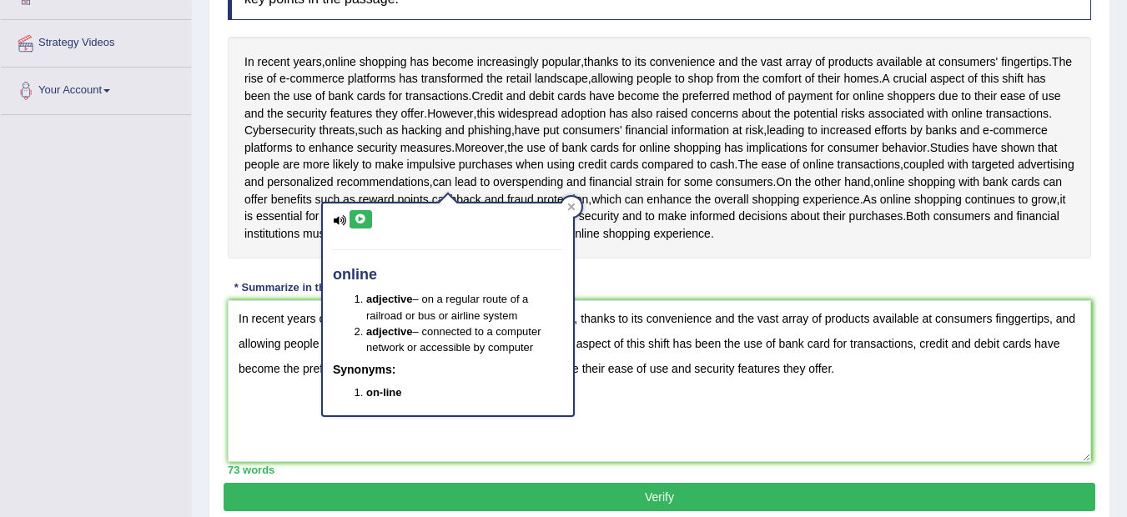
click at [552, 199] on div "online adjective – on a regular route of a railroad or bus or airline system ad…" at bounding box center [448, 304] width 254 height 227
click at [747, 157] on span "implications" at bounding box center [777, 148] width 61 height 18
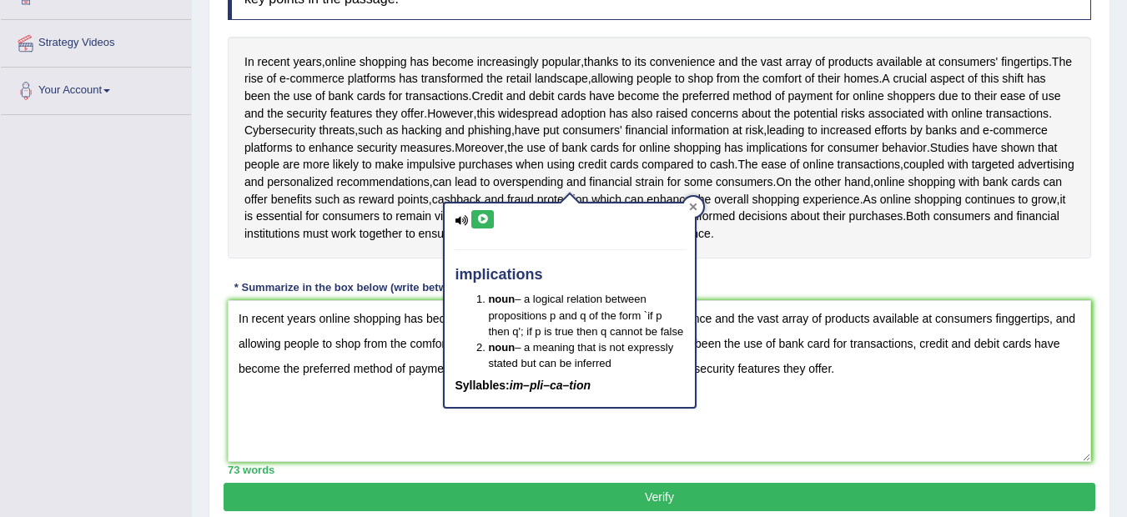
click at [699, 213] on div at bounding box center [693, 207] width 20 height 20
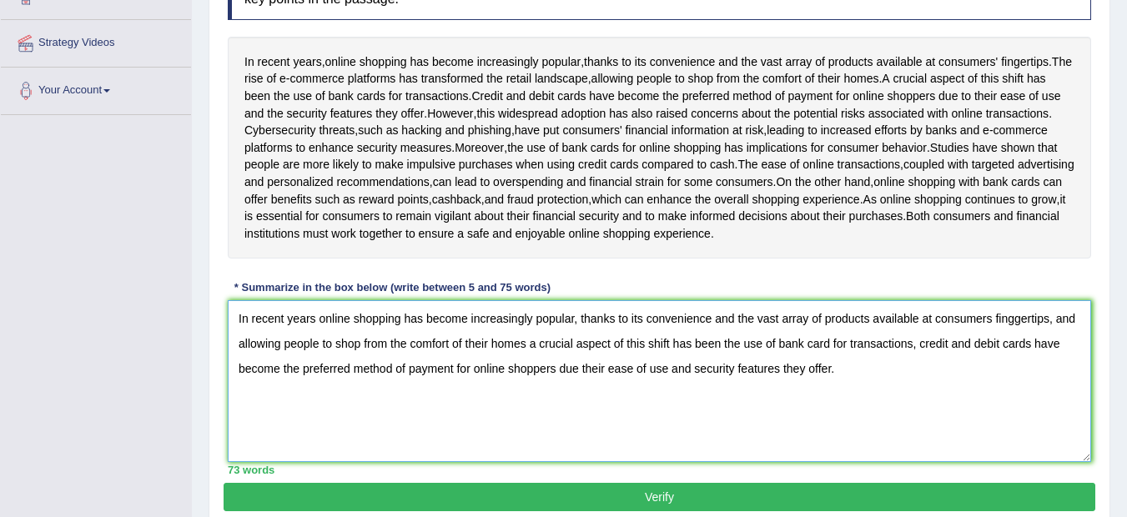
click at [1014, 359] on textarea "In recent years online shopping has become increasingly popular, thanks to its …" at bounding box center [660, 381] width 864 height 162
click at [850, 462] on textarea "In recent years online shopping has become increasingly popular, thanks to its …" at bounding box center [660, 381] width 864 height 162
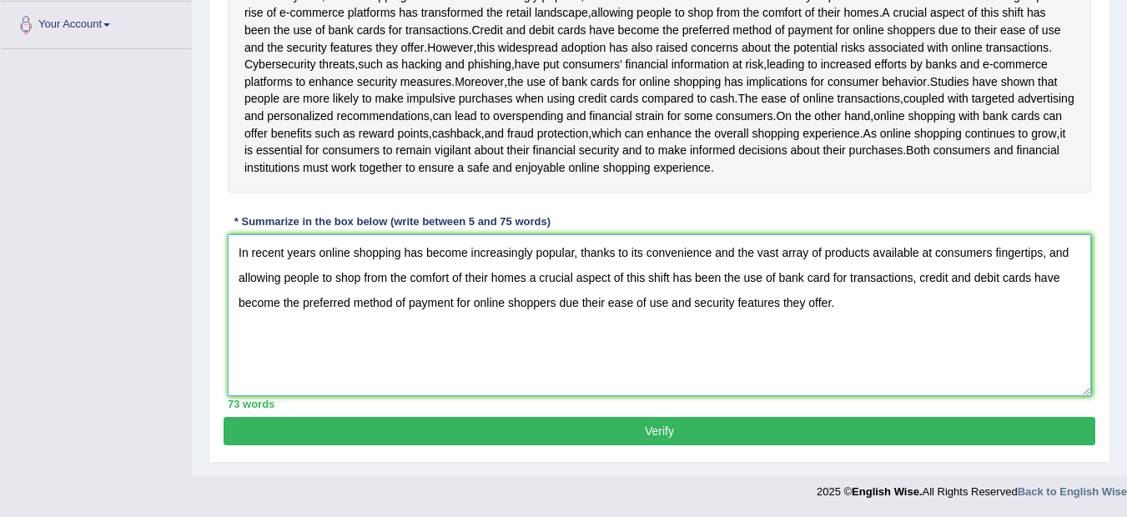
scroll to position [400, 0]
type textarea "In recent years online shopping has become increasingly popular, thanks to its …"
click at [661, 434] on button "Verify" at bounding box center [660, 431] width 872 height 28
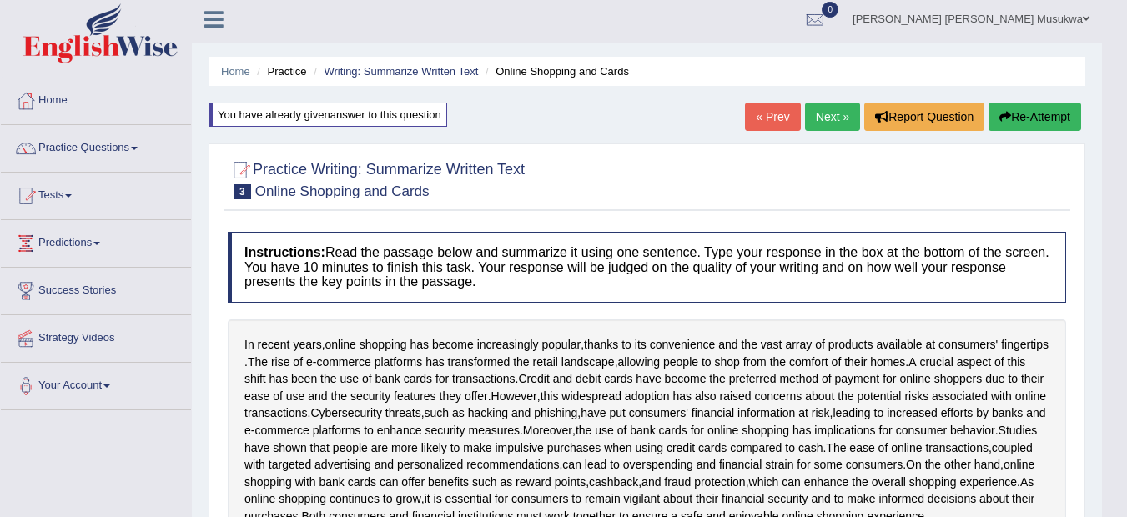
scroll to position [0, 0]
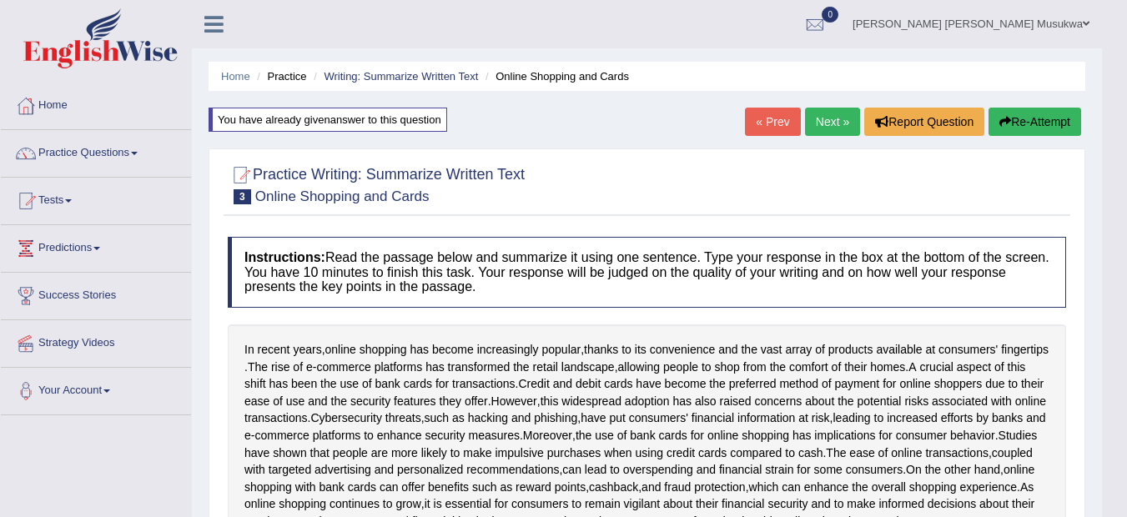
click at [844, 122] on link "Next »" at bounding box center [832, 122] width 55 height 28
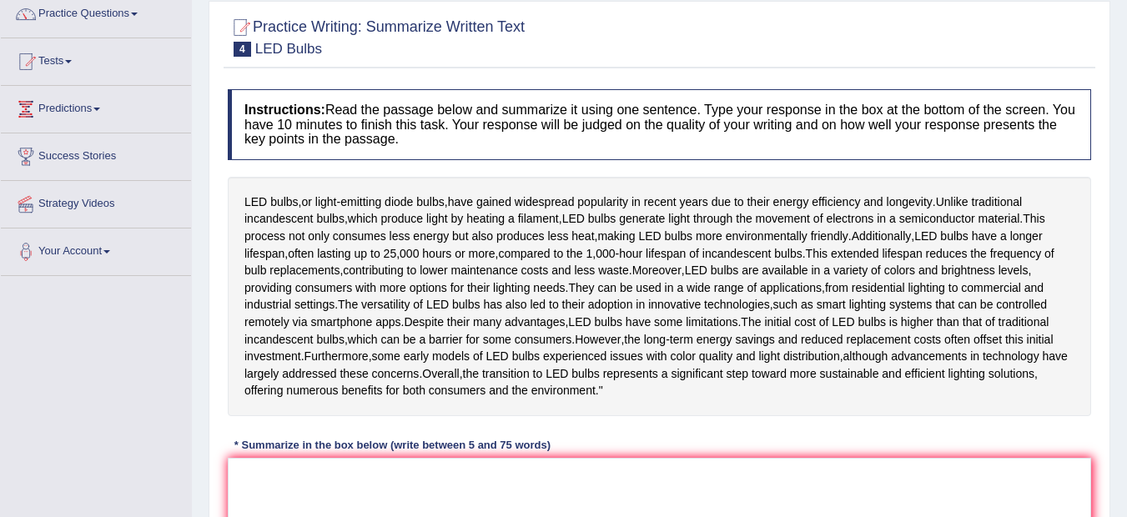
scroll to position [178, 0]
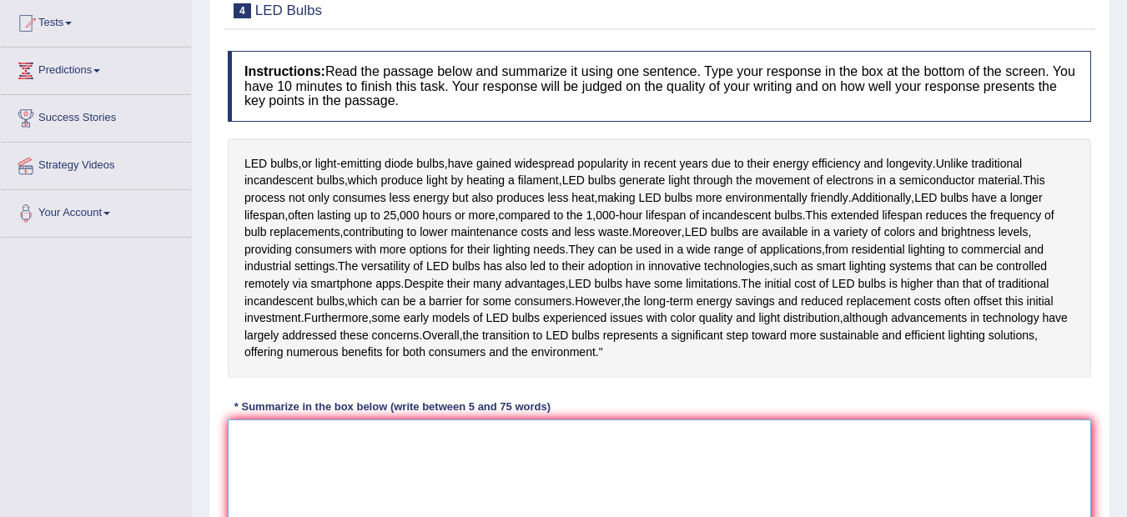
click at [249, 490] on textarea at bounding box center [660, 501] width 864 height 162
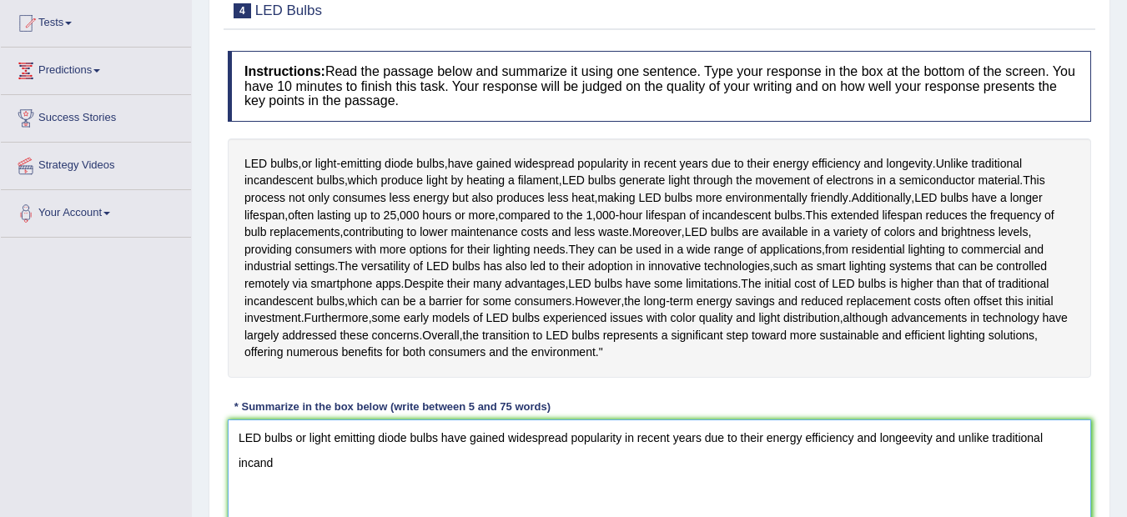
scroll to position [182, 0]
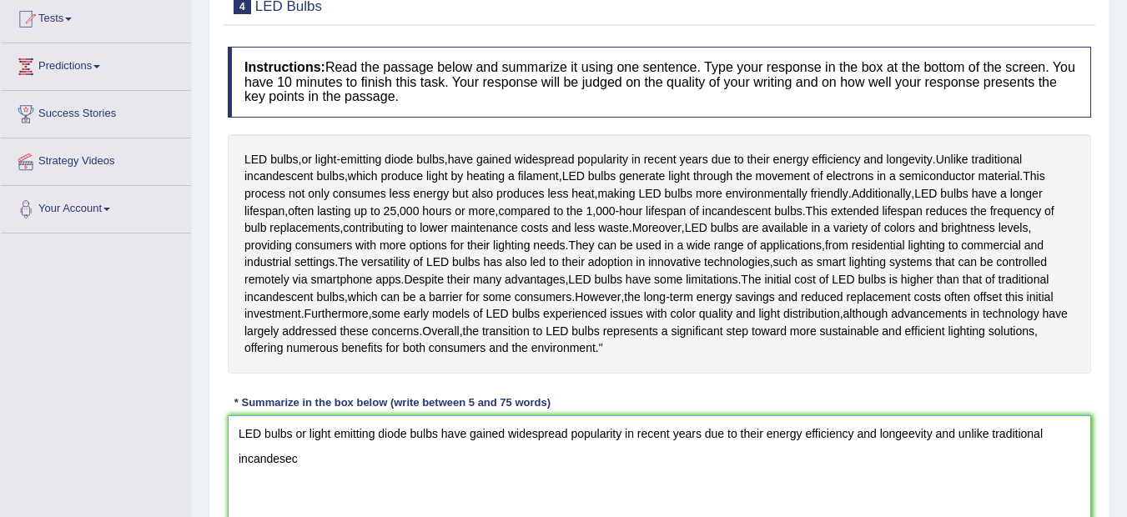
click at [290, 510] on textarea "LED bulbs or light emitting diode bulbs have gained widespread popularity in re…" at bounding box center [660, 497] width 864 height 162
click at [295, 510] on textarea "LED bulbs or light emitting diode bulbs have gained widespread popularity in re…" at bounding box center [660, 497] width 864 height 162
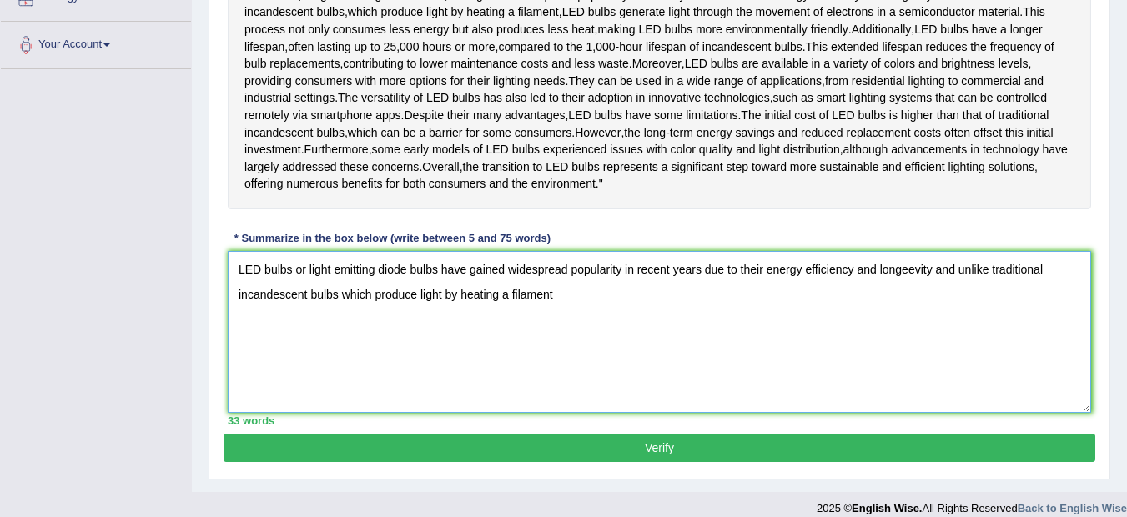
scroll to position [349, 0]
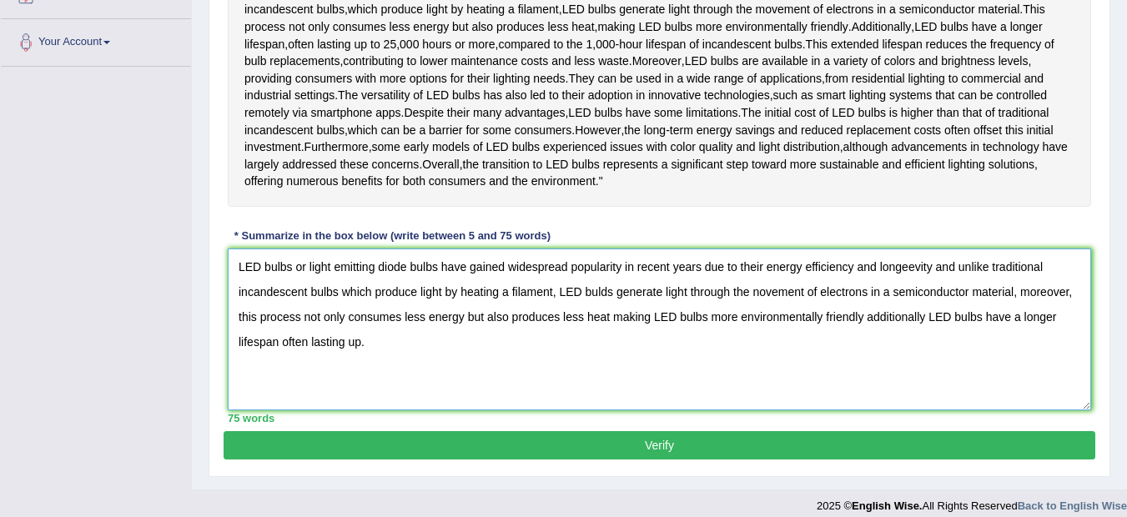
type textarea "LED bulbs or light emitting diode bulbs have gained widespread popularity in re…"
click at [607, 460] on button "Verify" at bounding box center [660, 445] width 872 height 28
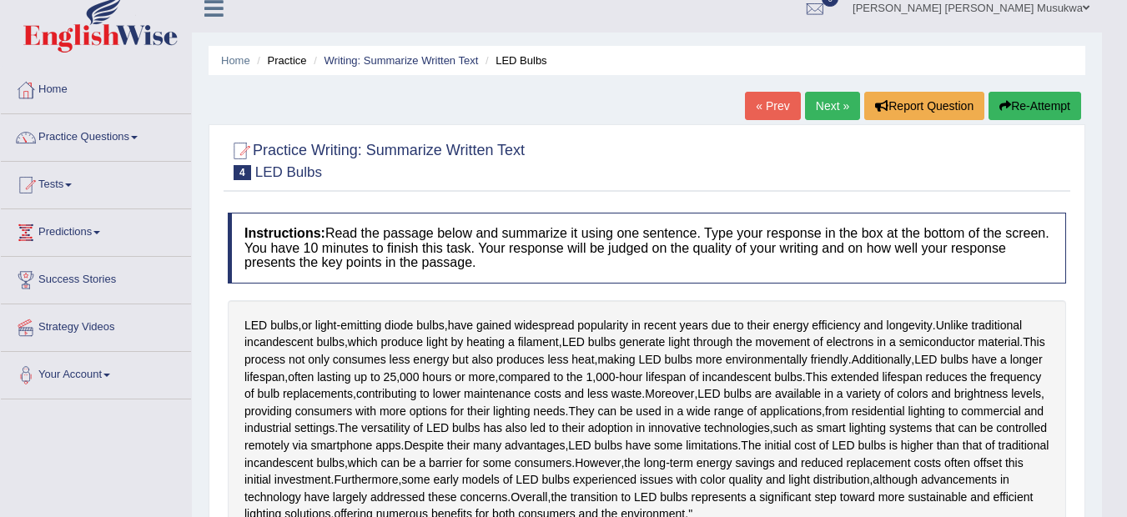
scroll to position [15, 0]
click at [1037, 103] on button "Re-Attempt" at bounding box center [1035, 107] width 93 height 28
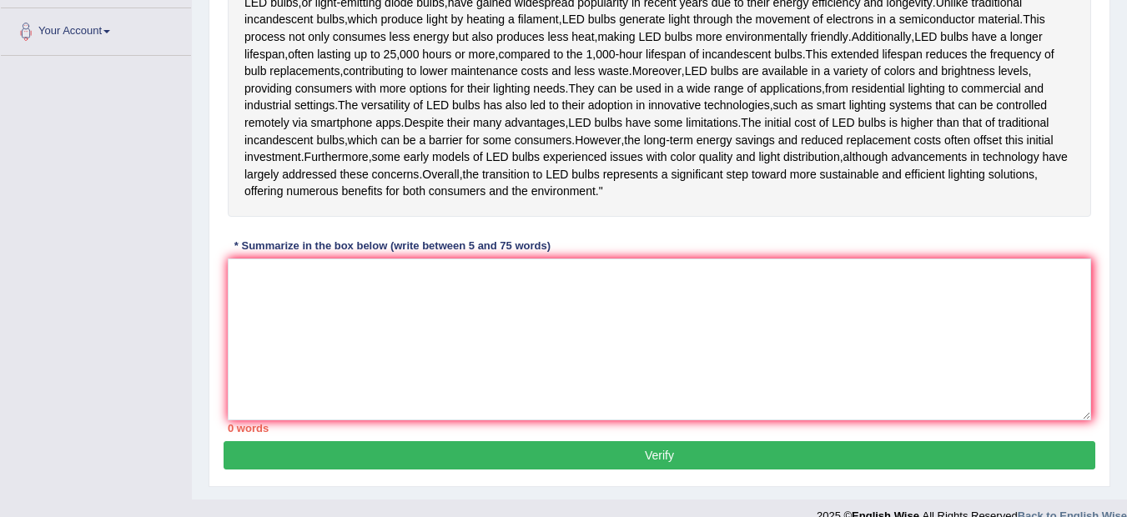
scroll to position [436, 0]
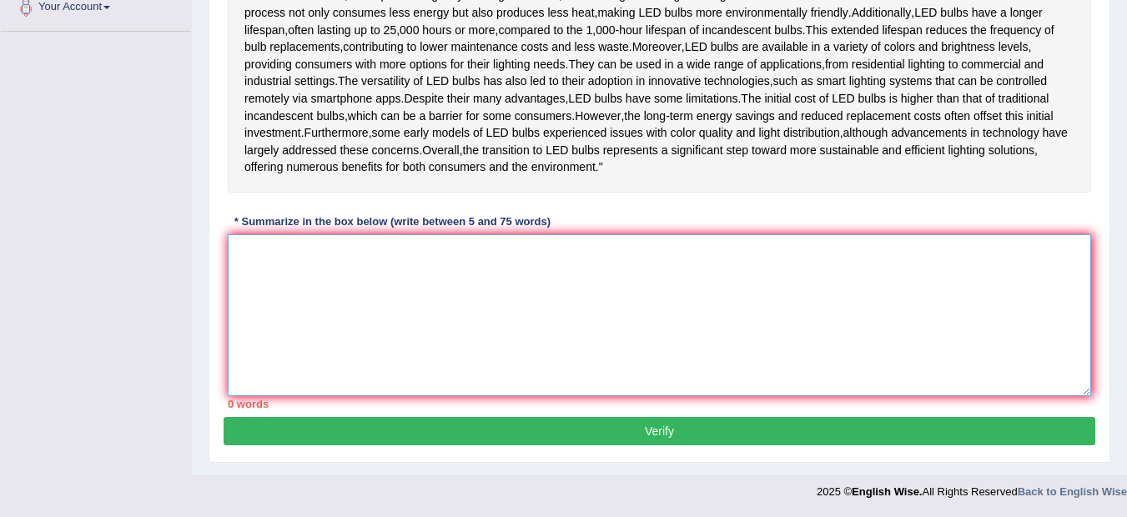
click at [442, 295] on textarea at bounding box center [660, 315] width 864 height 162
paste textarea "LED bulbs or light emitting diode bulbs have gained widespread popularity in re…"
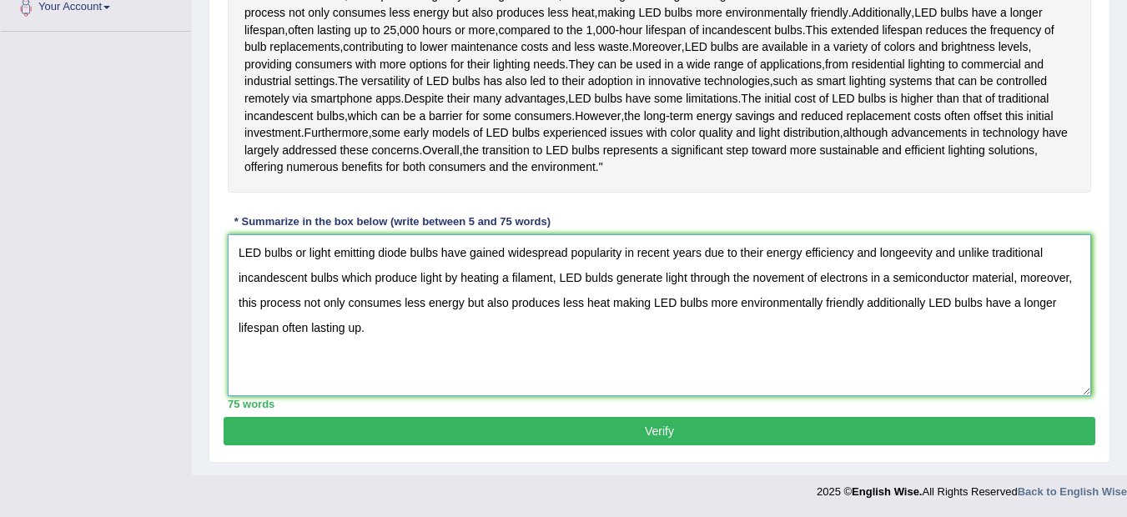
click at [608, 283] on textarea "LED bulbs or light emitting diode bulbs have gained widespread popularity in re…" at bounding box center [660, 315] width 864 height 162
click at [759, 279] on textarea "LED bulbs or light emitting diode bulbs have gained widespread popularity in re…" at bounding box center [660, 315] width 864 height 162
click at [914, 251] on textarea "LED bulbs or light emitting diode bulbs have gained widespread popularity in re…" at bounding box center [660, 315] width 864 height 162
type textarea "LED bulbs or light emitting diode bulbs have gained widespread popularity in re…"
click at [672, 427] on button "Verify" at bounding box center [660, 431] width 872 height 28
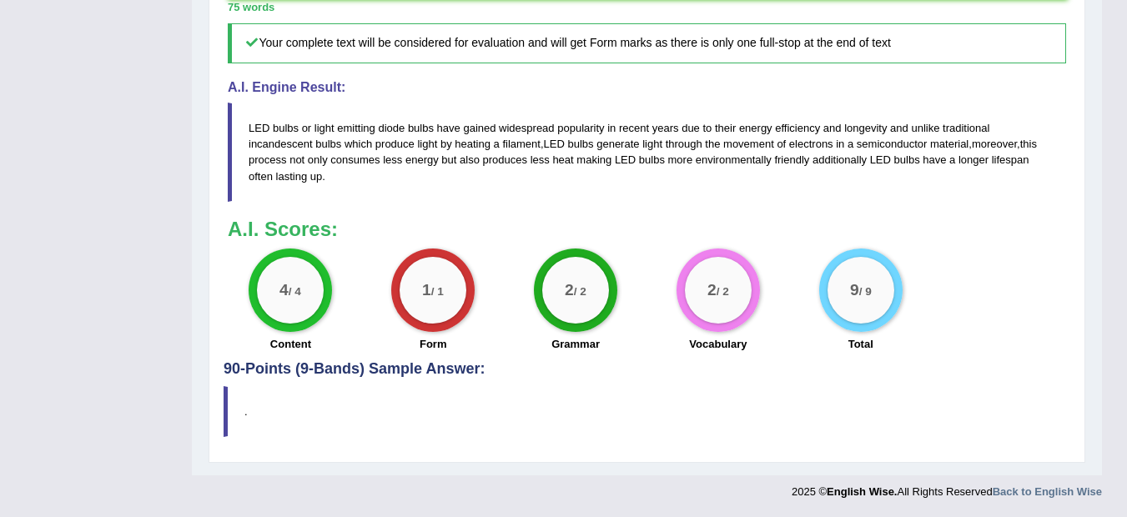
scroll to position [795, 0]
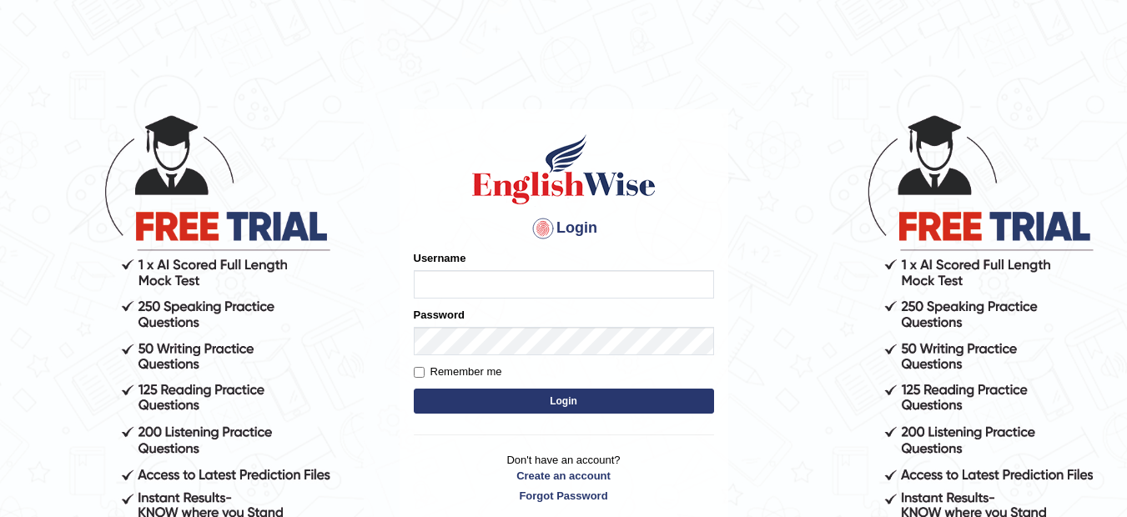
type input "musukwaluis1"
click at [554, 406] on button "Login" at bounding box center [564, 401] width 300 height 25
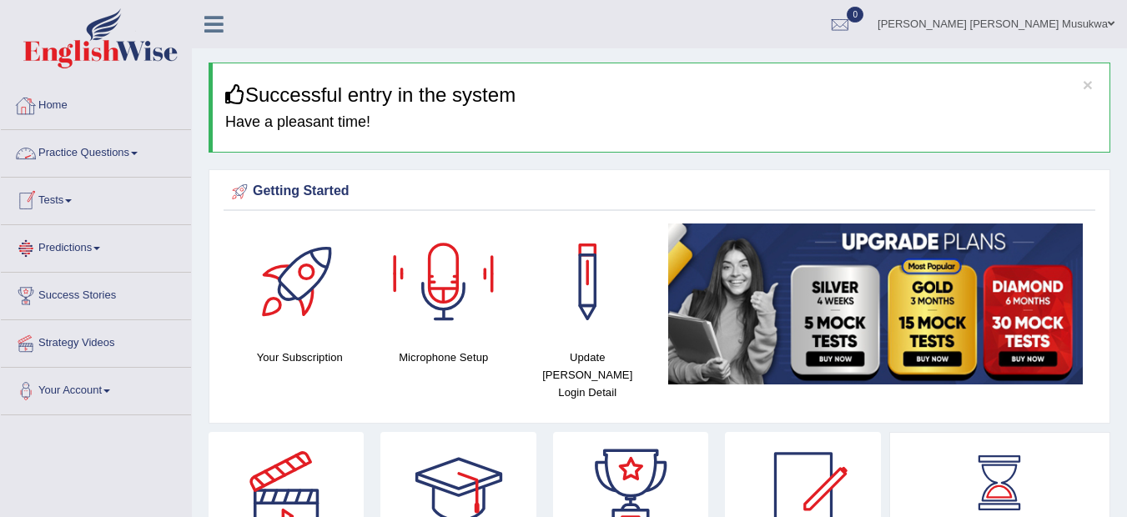
click at [79, 154] on link "Practice Questions" at bounding box center [96, 151] width 190 height 42
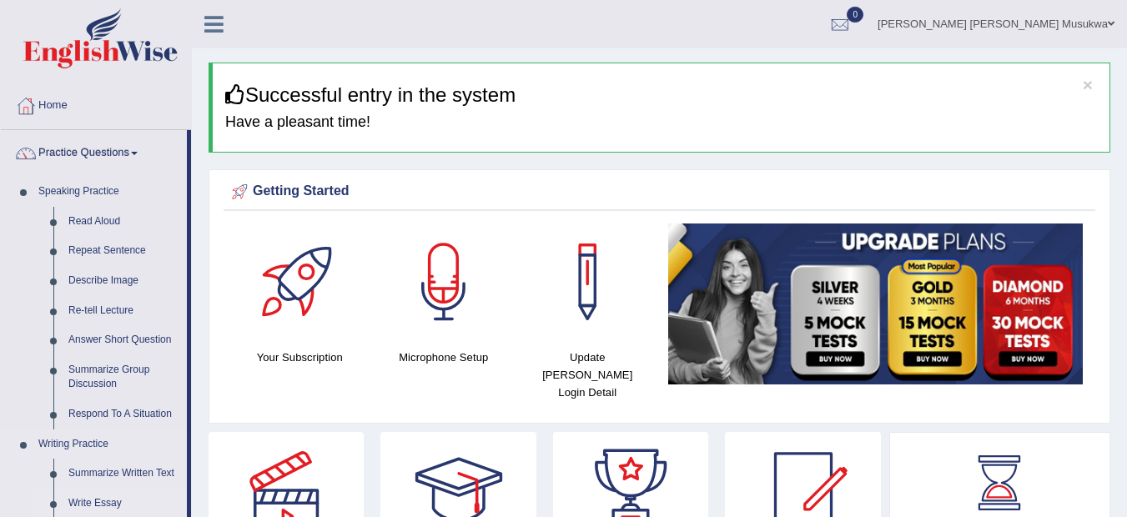
click at [114, 501] on link "Write Essay" at bounding box center [124, 504] width 126 height 30
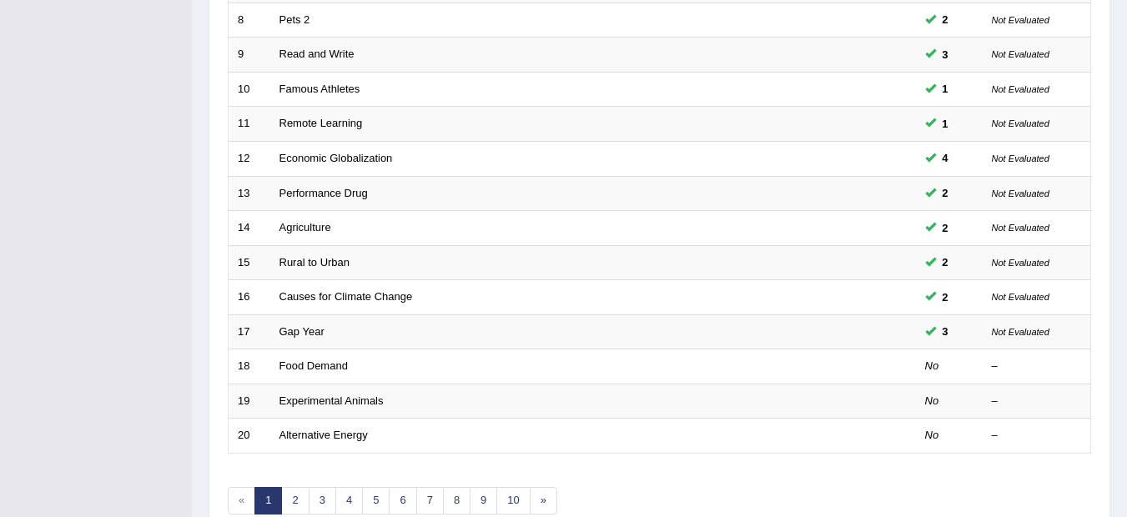
scroll to position [587, 0]
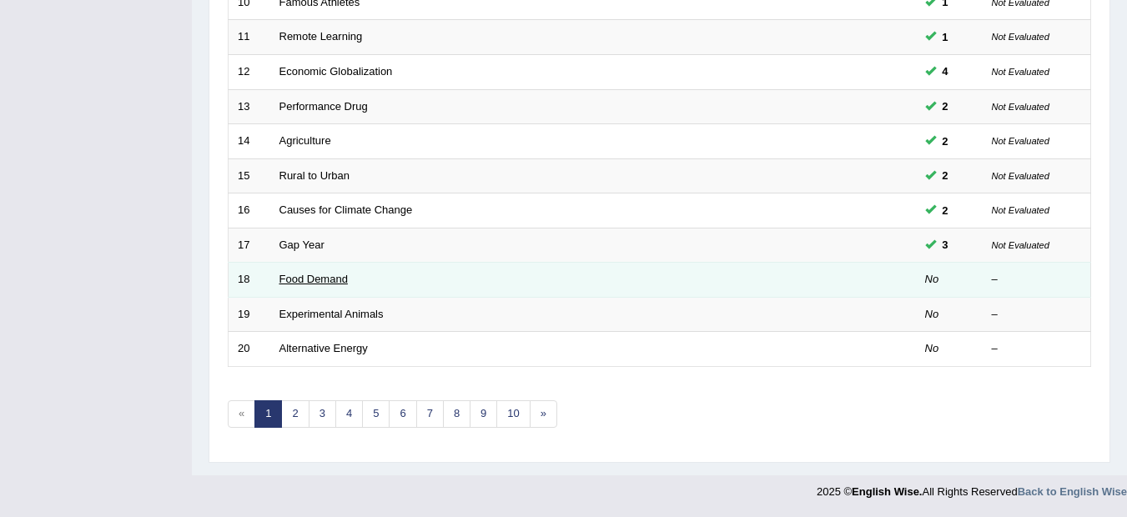
click at [345, 279] on link "Food Demand" at bounding box center [314, 279] width 68 height 13
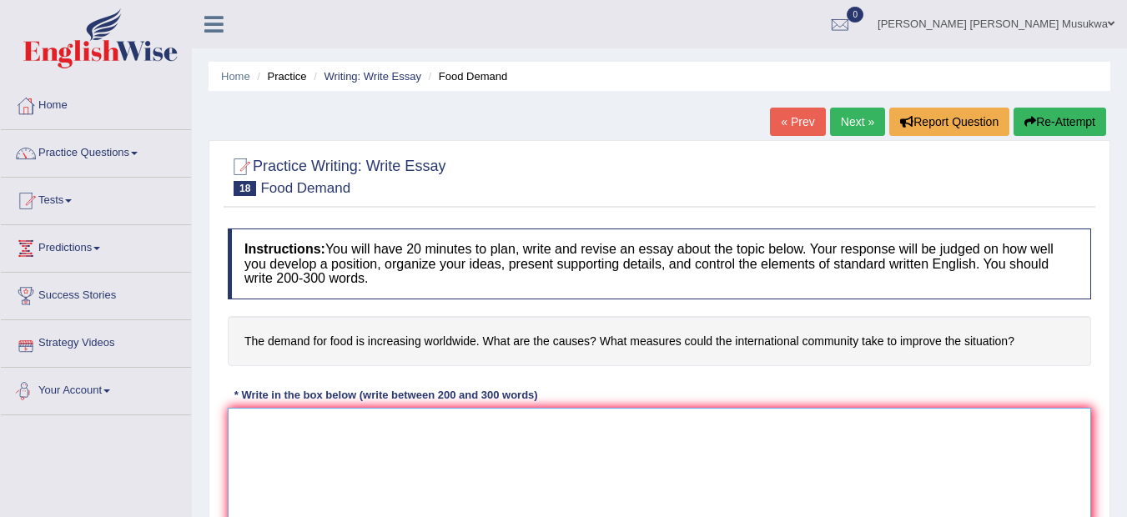
click at [288, 423] on textarea at bounding box center [660, 489] width 864 height 162
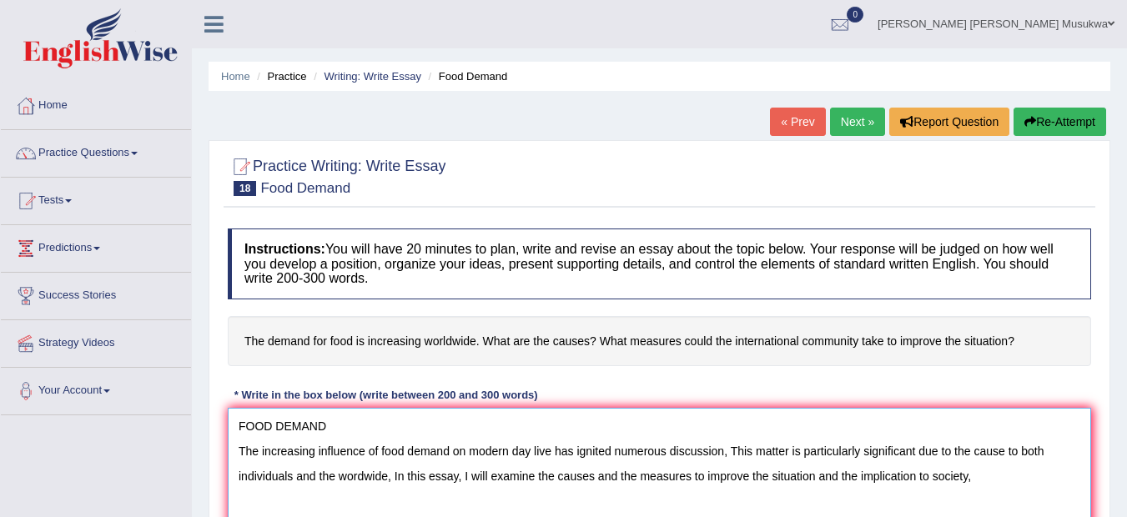
scroll to position [16, 0]
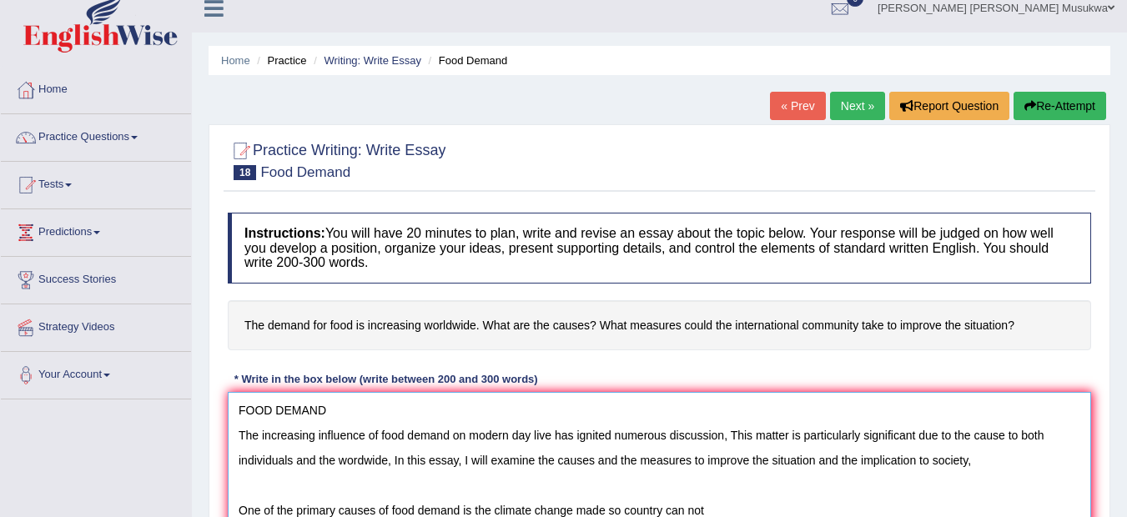
click at [667, 513] on textarea "FOOD DEMAND The increasing influence of food demand on modern day live has igni…" at bounding box center [660, 473] width 864 height 162
click at [769, 512] on textarea "FOOD DEMAND The increasing influence of food demand on modern day live has igni…" at bounding box center [660, 473] width 864 height 162
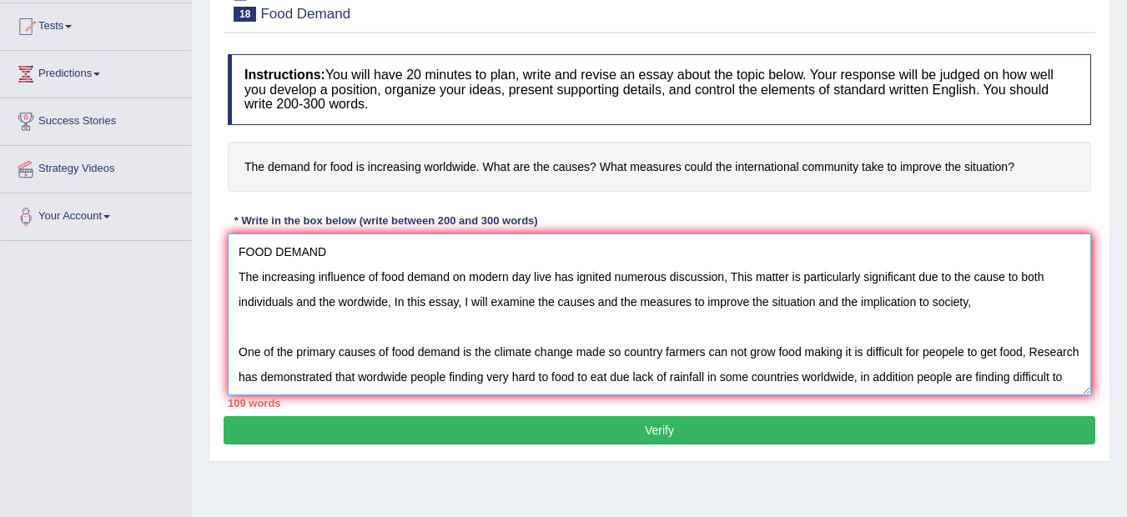
scroll to position [14, 0]
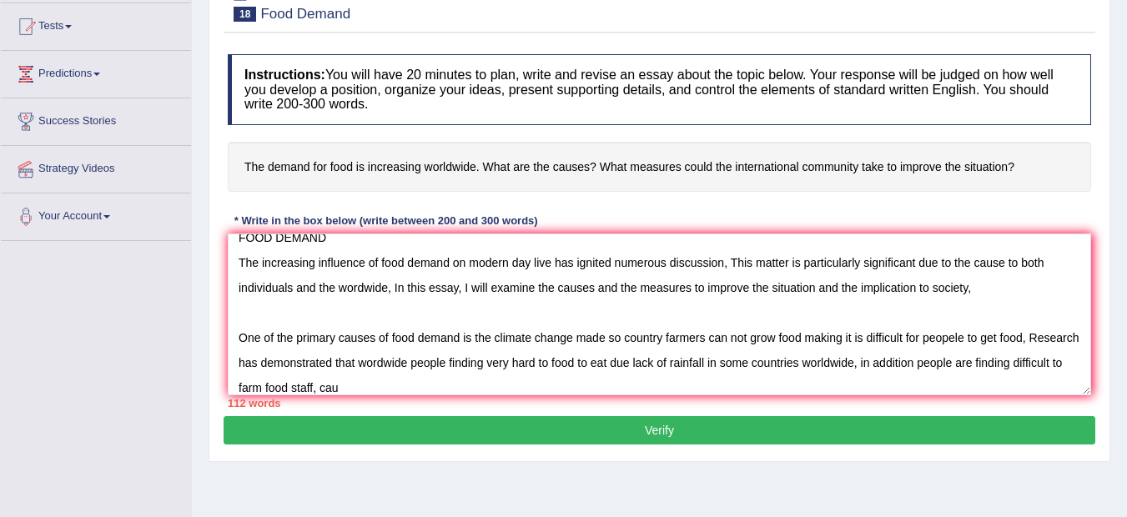
click at [1116, 513] on div "Home Practice Writing: Write Essay Food Demand « Prev Next » Report Question Re…" at bounding box center [659, 243] width 935 height 834
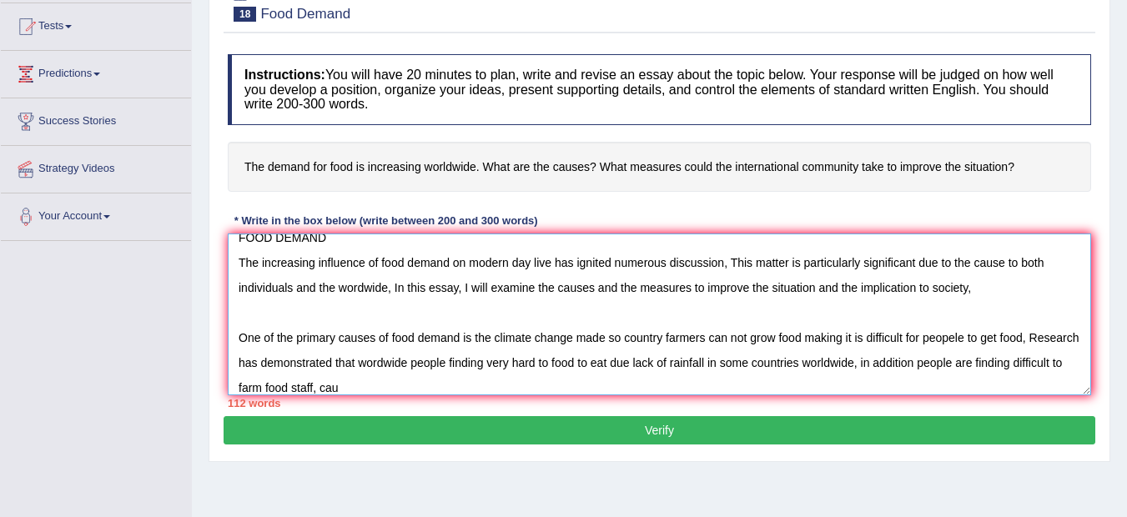
click at [401, 385] on textarea "FOOD DEMAND The increasing influence of food demand on modern day live has igni…" at bounding box center [660, 315] width 864 height 162
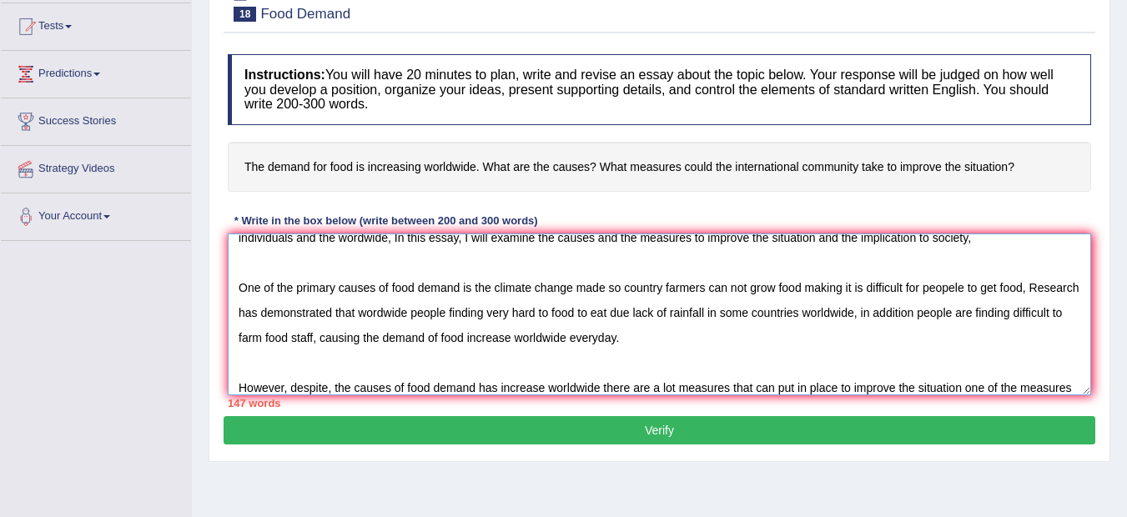
scroll to position [89, 0]
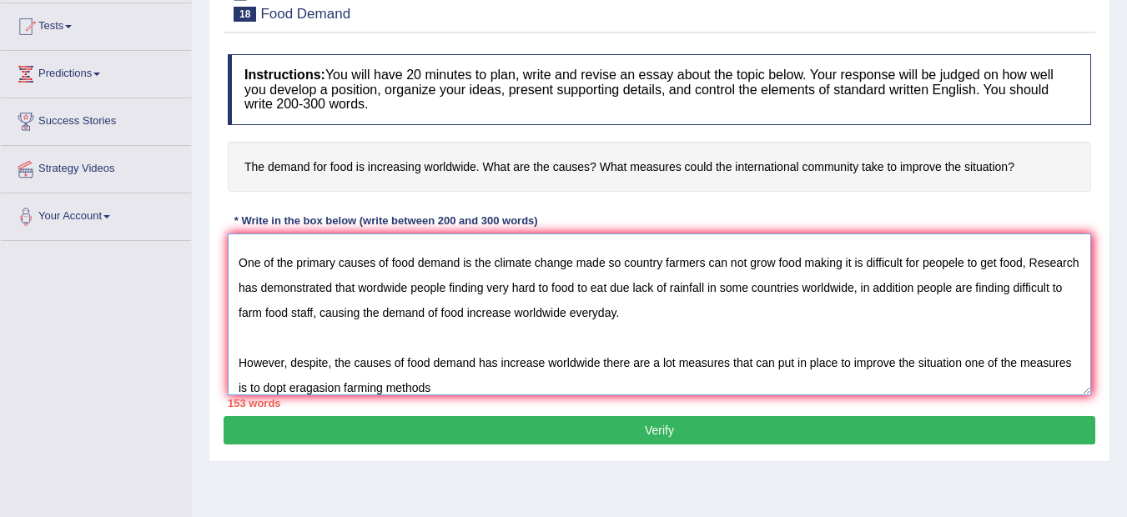
click at [396, 387] on textarea "FOOD DEMAND The increasing influence of food demand on modern day live has igni…" at bounding box center [660, 315] width 864 height 162
click at [318, 389] on textarea "FOOD DEMAND The increasing influence of food demand on modern day live has igni…" at bounding box center [660, 315] width 864 height 162
click at [513, 390] on textarea "FOOD DEMAND The increasing influence of food demand on modern day live has igni…" at bounding box center [660, 315] width 864 height 162
click at [511, 390] on textarea "FOOD DEMAND The increasing influence of food demand on modern day live has igni…" at bounding box center [660, 315] width 864 height 162
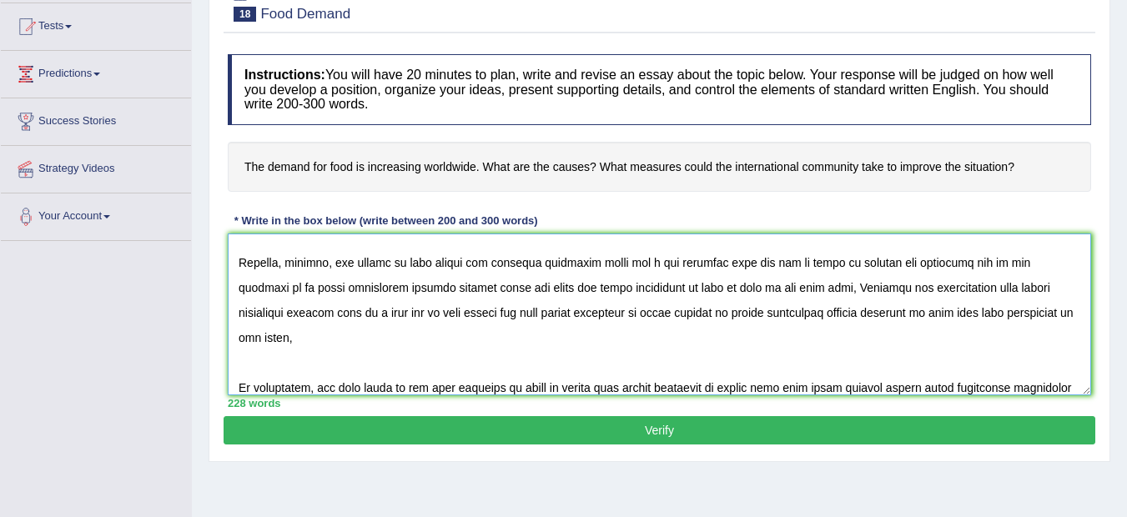
scroll to position [214, 0]
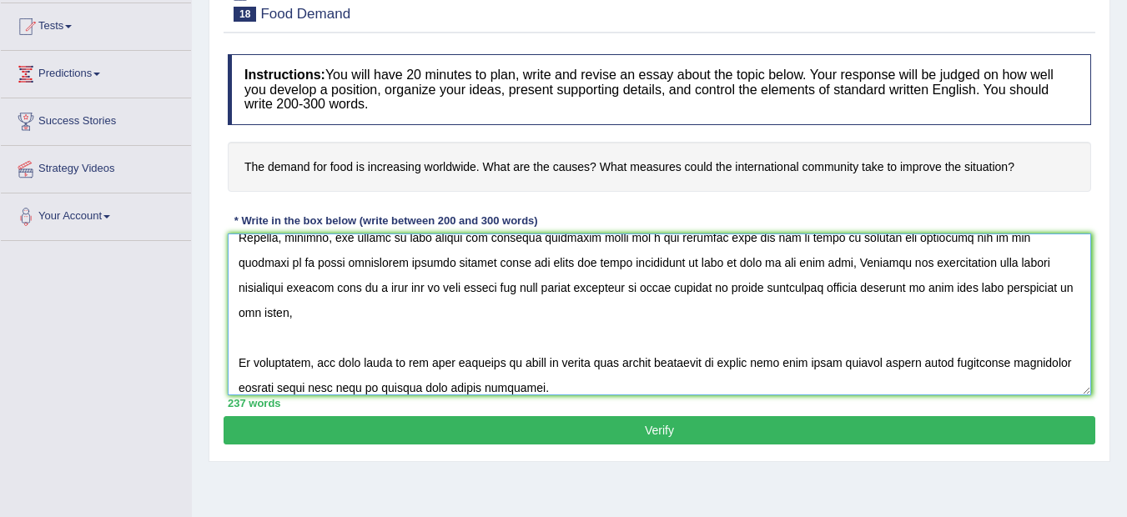
type textarea "FOOD DEMAND The increasing influence of food demand on modern day live has igni…"
click at [678, 431] on button "Verify" at bounding box center [660, 430] width 872 height 28
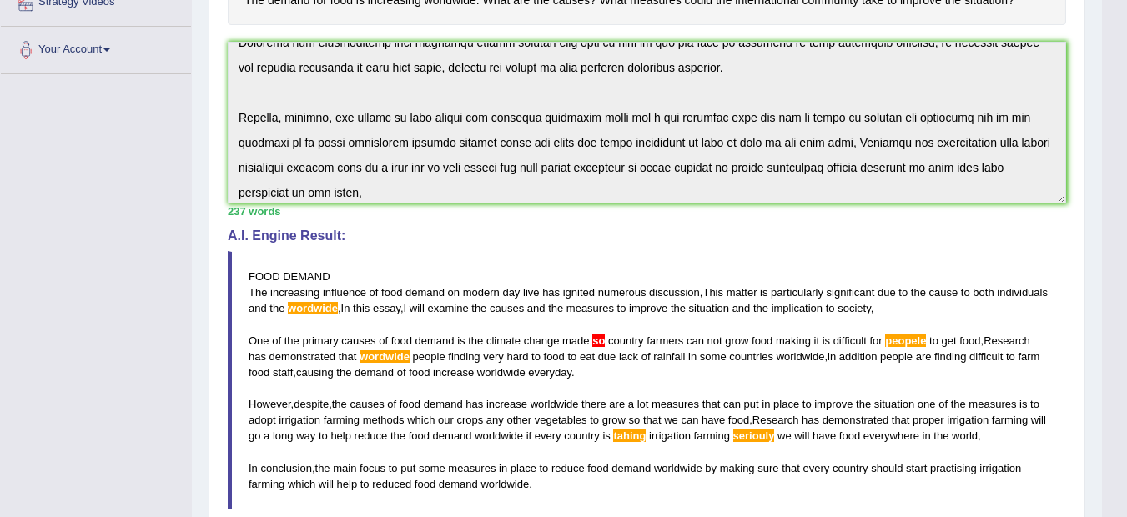
scroll to position [225, 0]
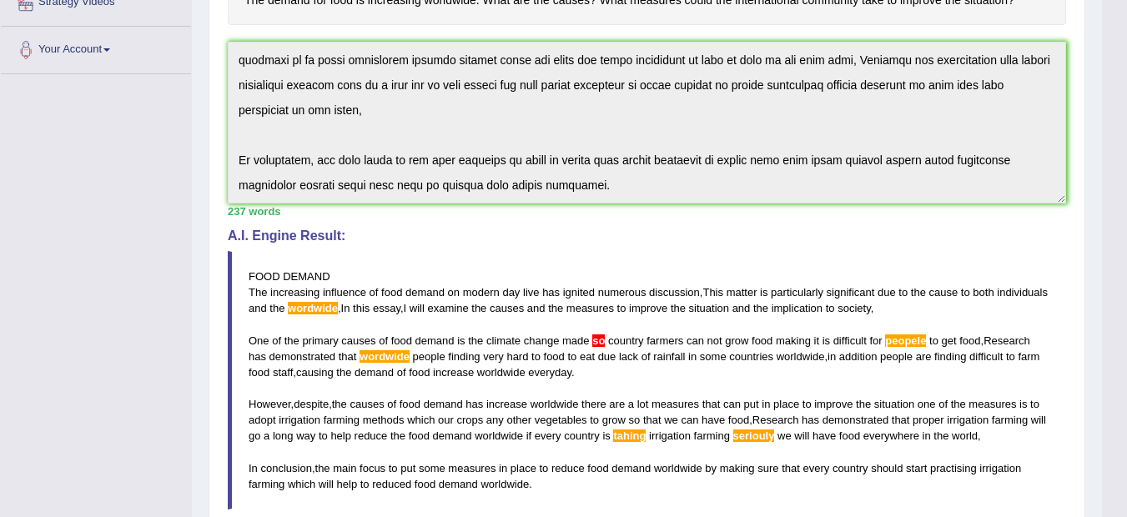
click at [648, 257] on div "Instructions: You will have 20 minutes to plan, write and revise an essay about…" at bounding box center [647, 274] width 847 height 790
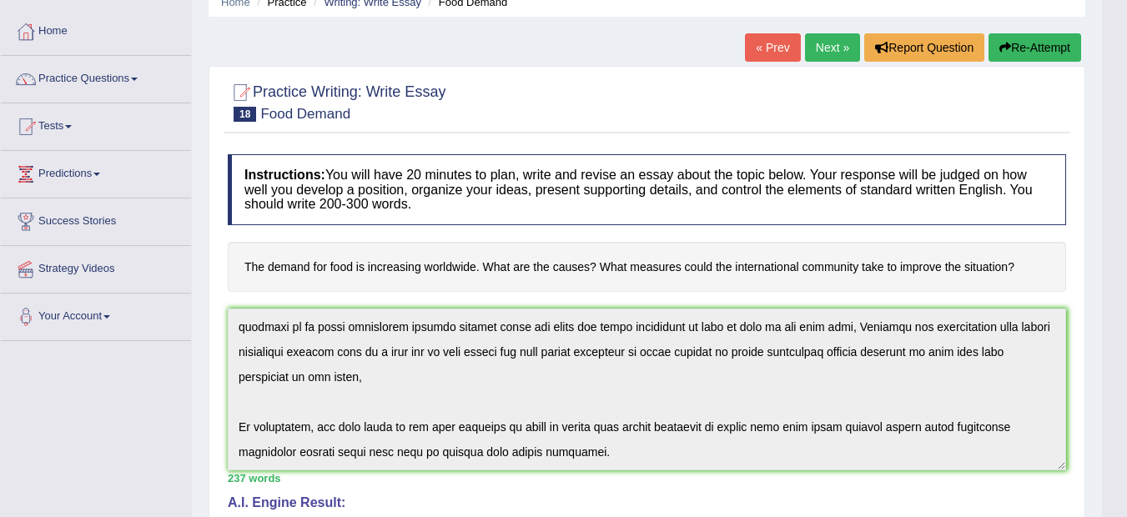
scroll to position [0, 0]
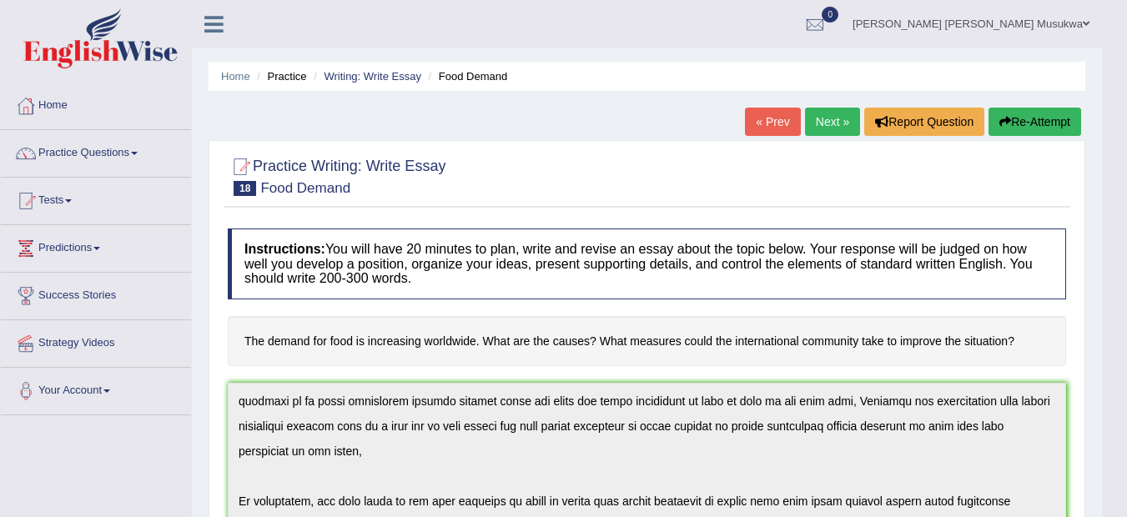
click at [1041, 123] on button "Re-Attempt" at bounding box center [1035, 122] width 93 height 28
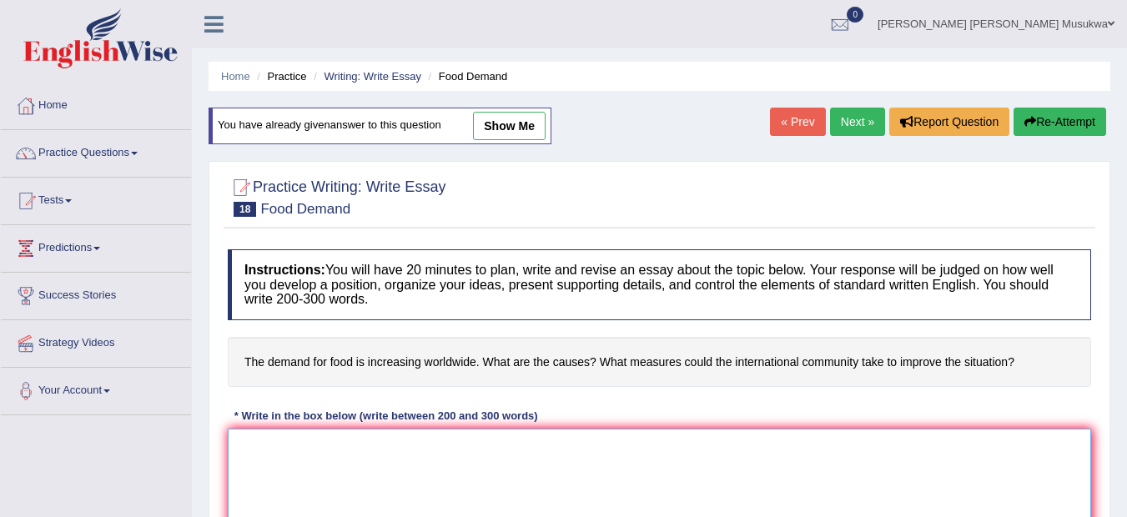
click at [399, 466] on textarea at bounding box center [660, 510] width 864 height 162
paste textarea "FOOD DEMAND The increasing influence of food demand on modern day live has igni…"
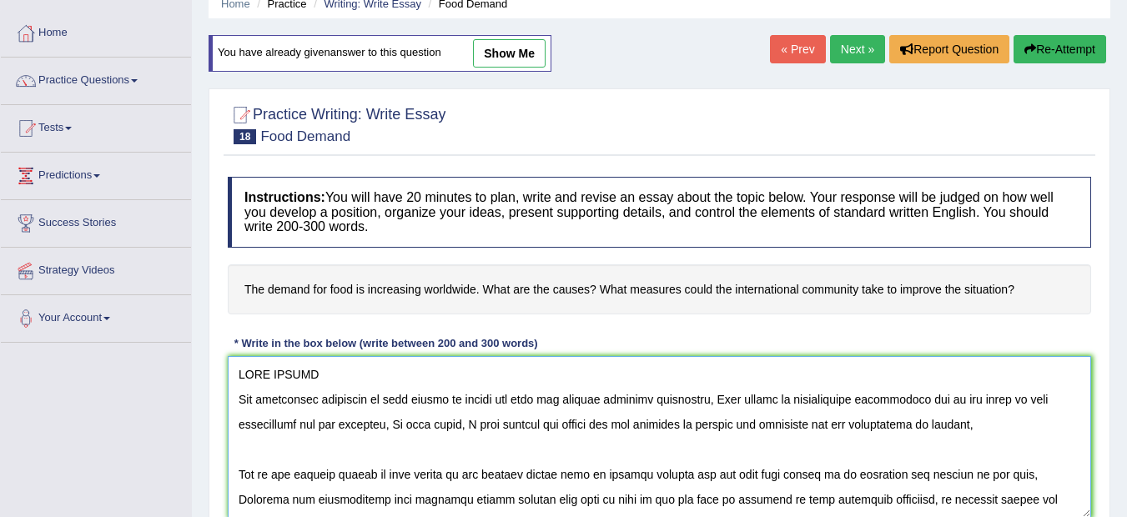
click at [356, 427] on textarea at bounding box center [660, 437] width 864 height 162
click at [619, 476] on textarea at bounding box center [660, 437] width 864 height 162
click at [617, 476] on textarea at bounding box center [660, 437] width 864 height 162
click at [610, 474] on textarea at bounding box center [660, 437] width 864 height 162
click at [611, 477] on textarea at bounding box center [660, 437] width 864 height 162
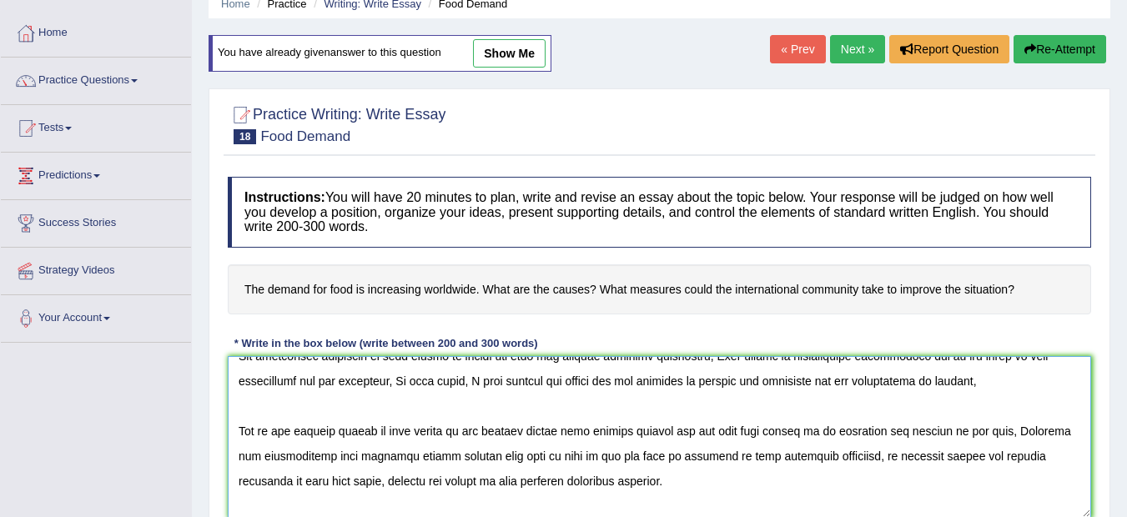
scroll to position [67, 0]
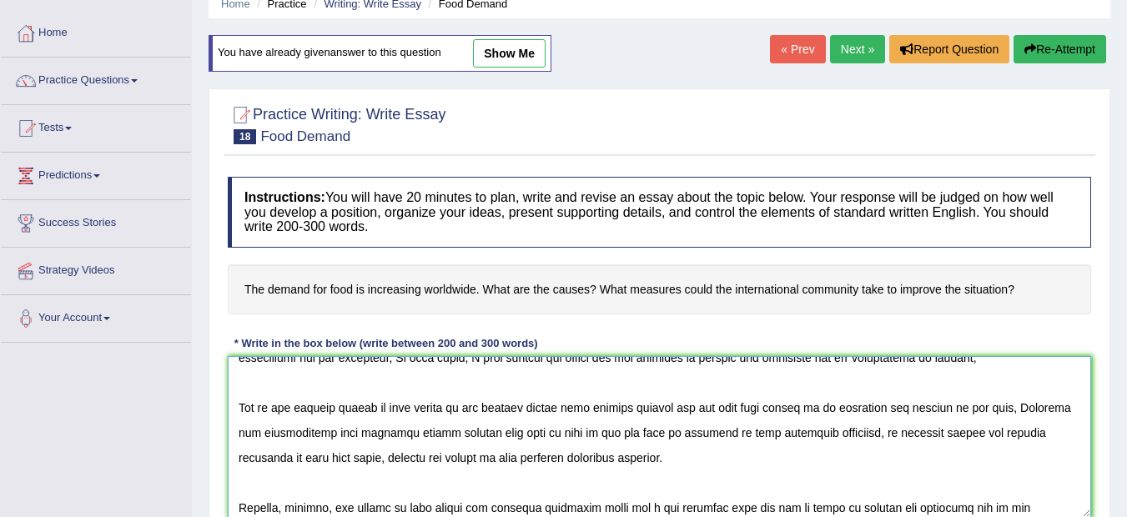
click at [376, 435] on textarea at bounding box center [660, 437] width 864 height 162
click at [939, 409] on textarea at bounding box center [660, 437] width 864 height 162
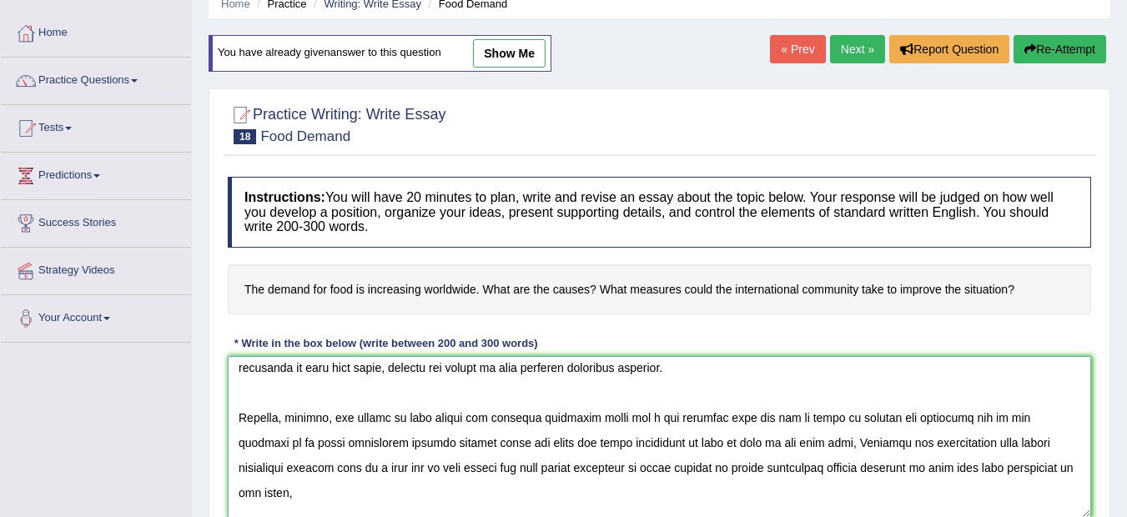
scroll to position [167, 0]
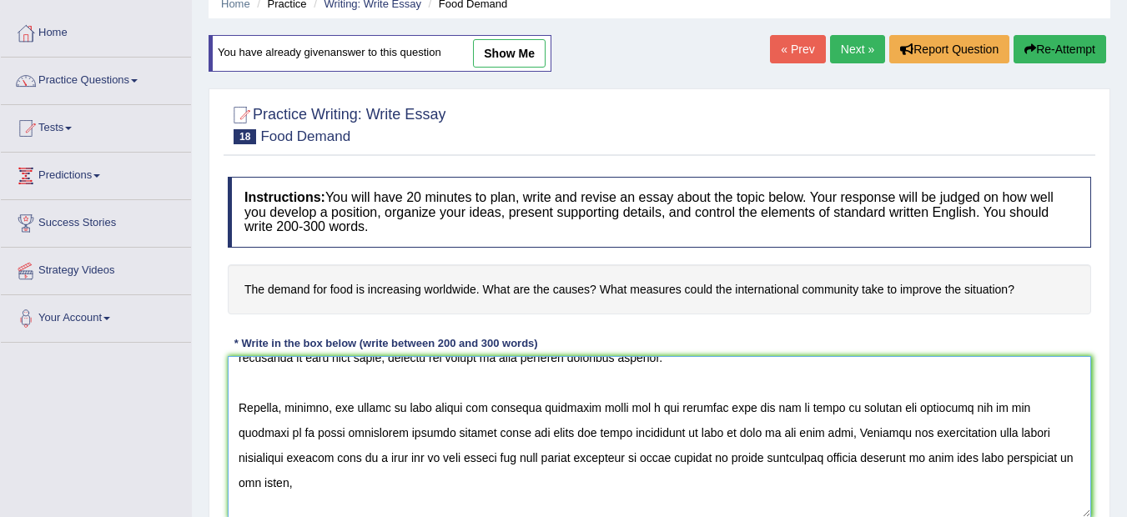
click at [810, 461] on textarea at bounding box center [660, 437] width 864 height 162
click at [775, 464] on textarea at bounding box center [660, 437] width 864 height 162
click at [958, 456] on textarea at bounding box center [660, 437] width 864 height 162
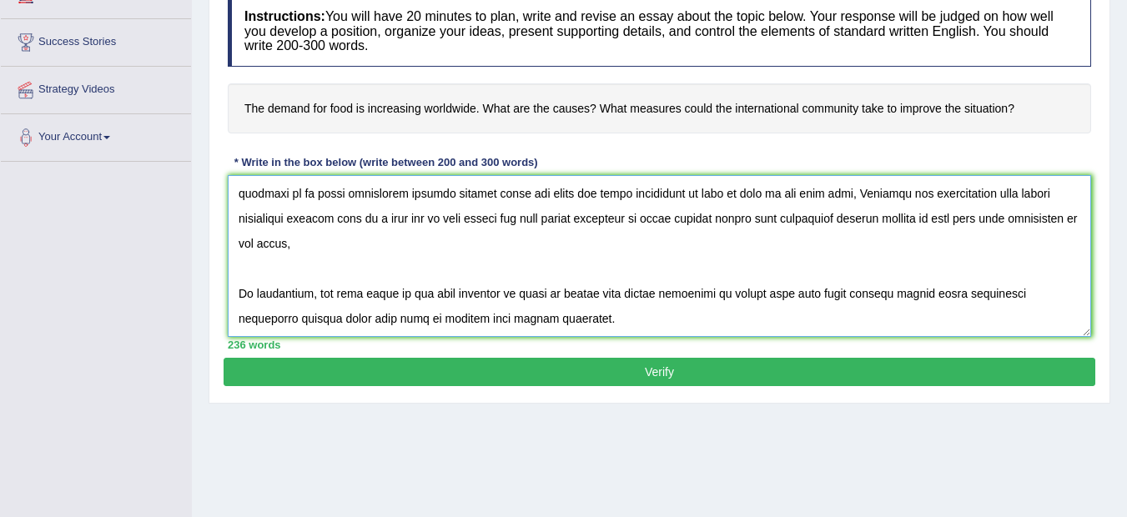
scroll to position [273, 0]
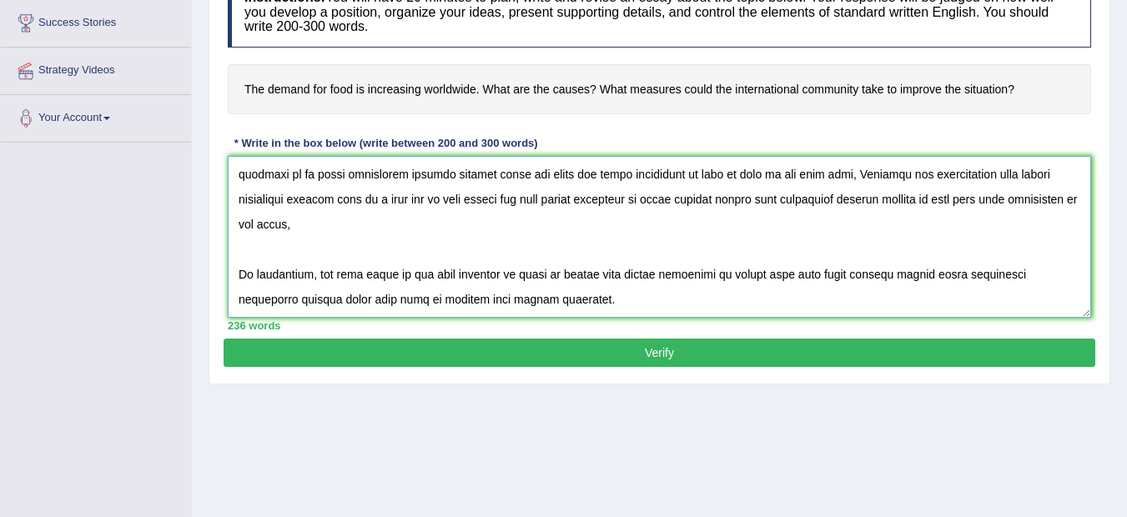
type textarea "FOOD DEMAND The increasing influence of food demand on modern day live has igni…"
click at [662, 348] on button "Verify" at bounding box center [660, 353] width 872 height 28
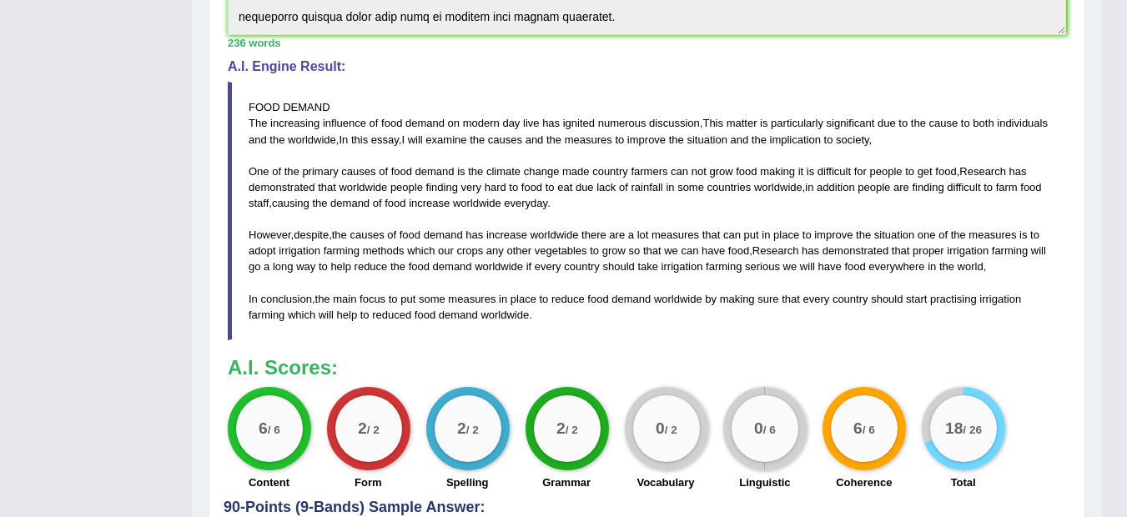
scroll to position [540, 0]
